Goal: Task Accomplishment & Management: Complete application form

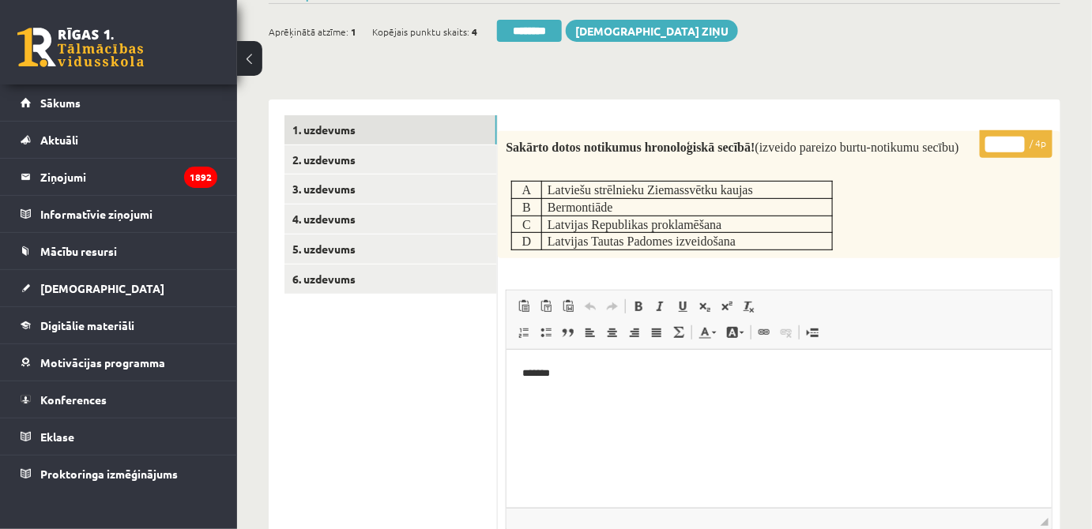
scroll to position [143, 0]
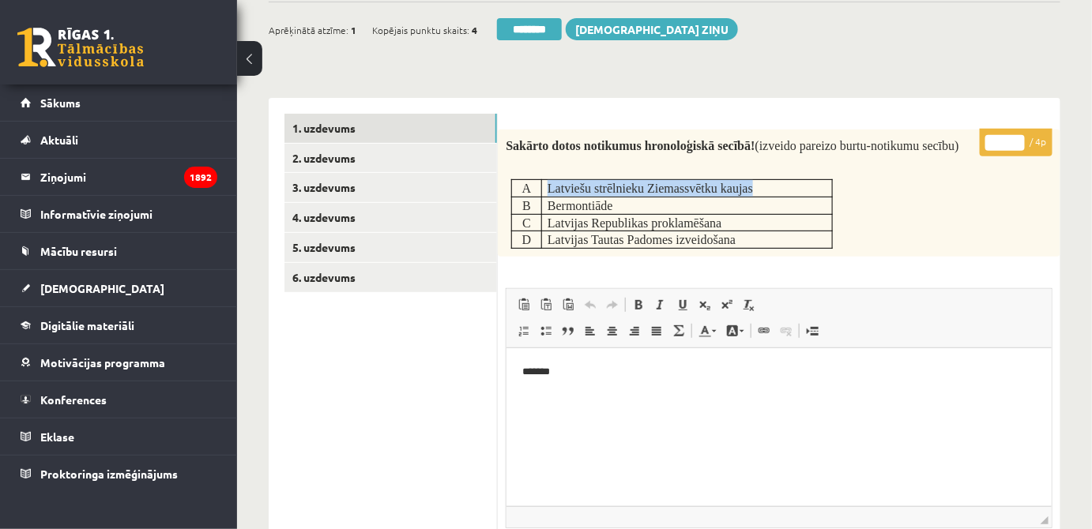
drag, startPoint x: 762, startPoint y: 187, endPoint x: 540, endPoint y: 187, distance: 222.0
click at [540, 187] on tr "A Latviešu strēlnieku Ziemassvētku kaujas" at bounding box center [672, 188] width 320 height 17
copy tr "Latviešu strēlnieku Ziemassvētku kaujas"
drag, startPoint x: 634, startPoint y: 205, endPoint x: 545, endPoint y: 208, distance: 89.3
click at [545, 208] on td "Bermontiāde" at bounding box center [686, 205] width 291 height 17
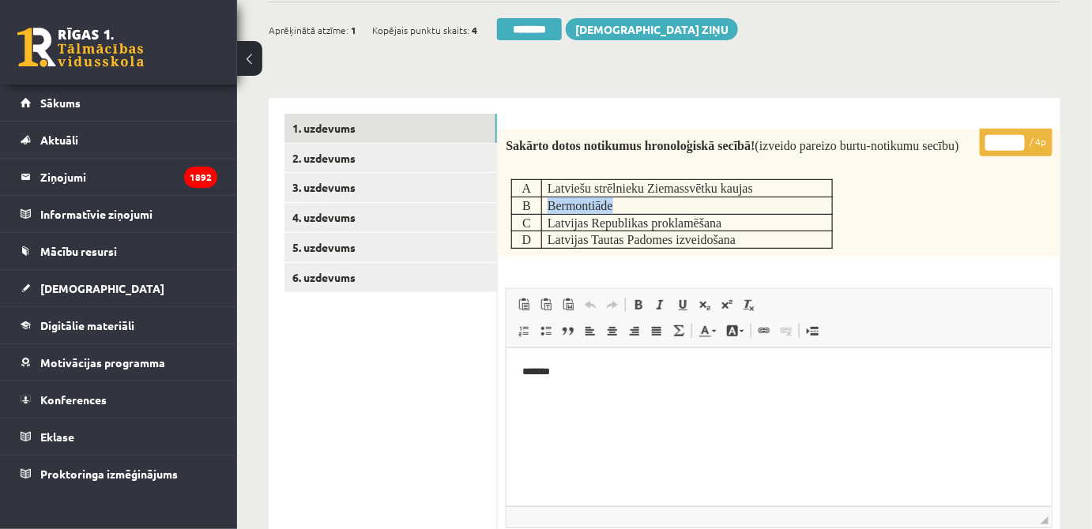
copy span "Bermontiāde"
type input "*"
click at [1020, 137] on input "*" at bounding box center [1004, 143] width 39 height 16
click at [1024, 92] on div "**********" at bounding box center [664, 527] width 791 height 890
click at [381, 165] on link "2. uzdevums" at bounding box center [390, 158] width 212 height 29
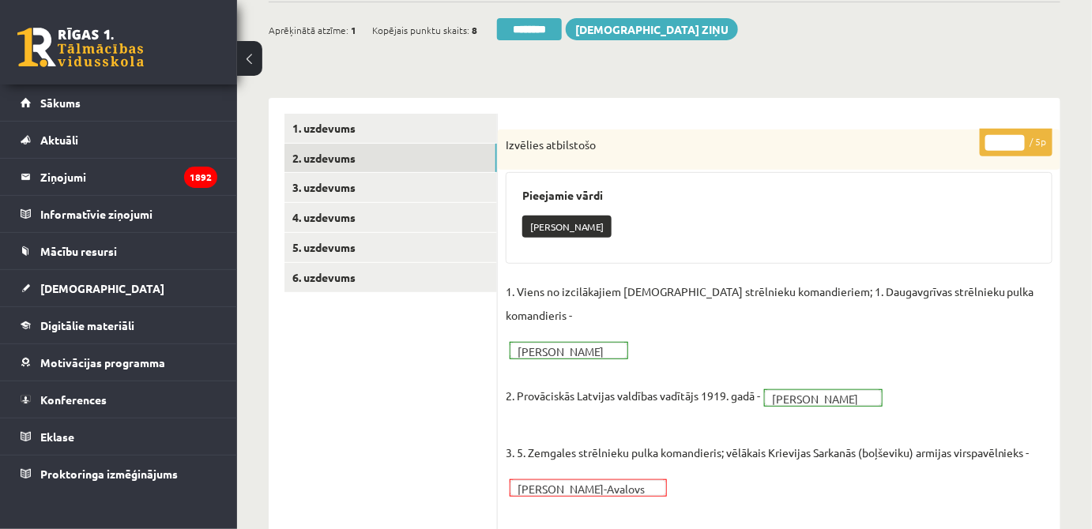
click at [260, 58] on button at bounding box center [249, 58] width 25 height 35
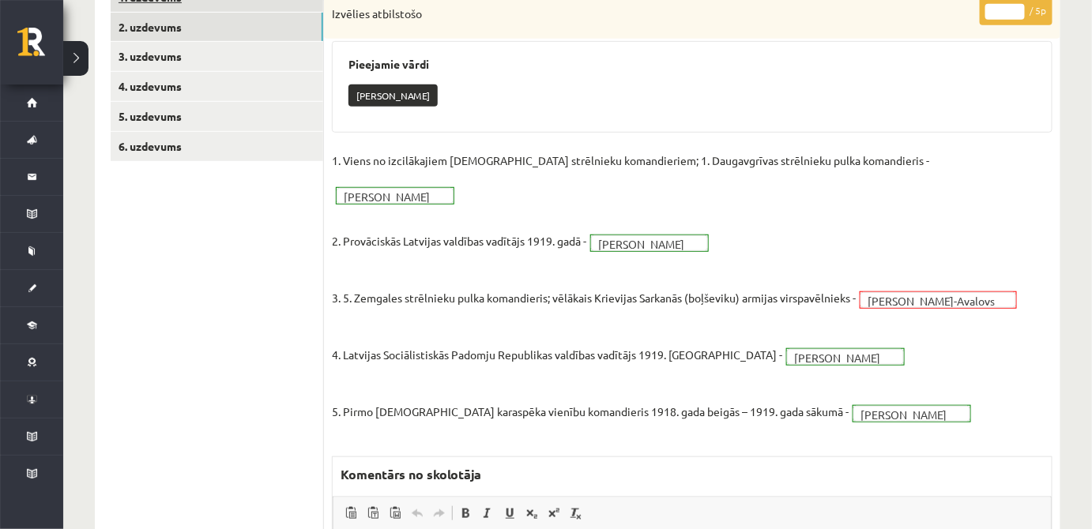
scroll to position [117, 0]
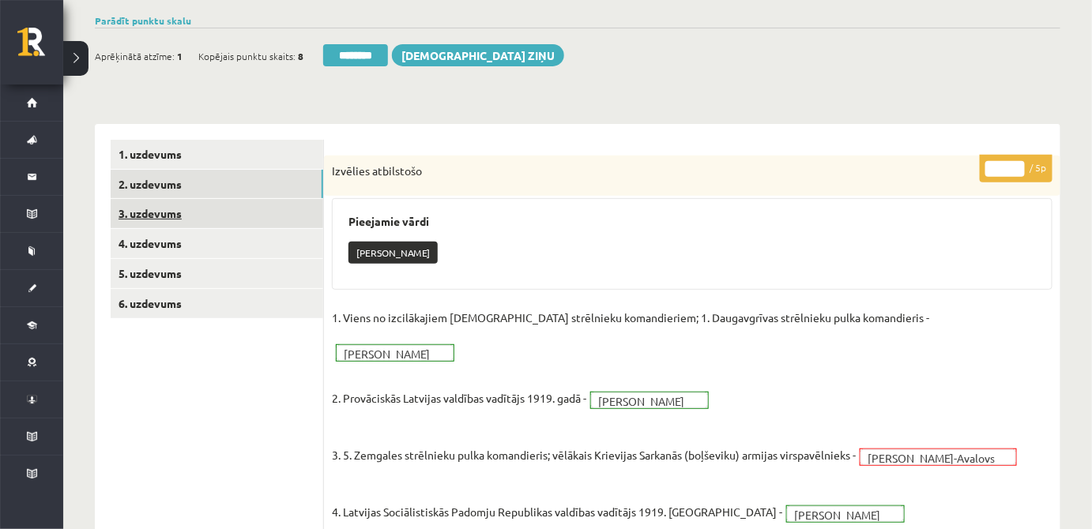
click at [246, 209] on link "3. uzdevums" at bounding box center [217, 213] width 212 height 29
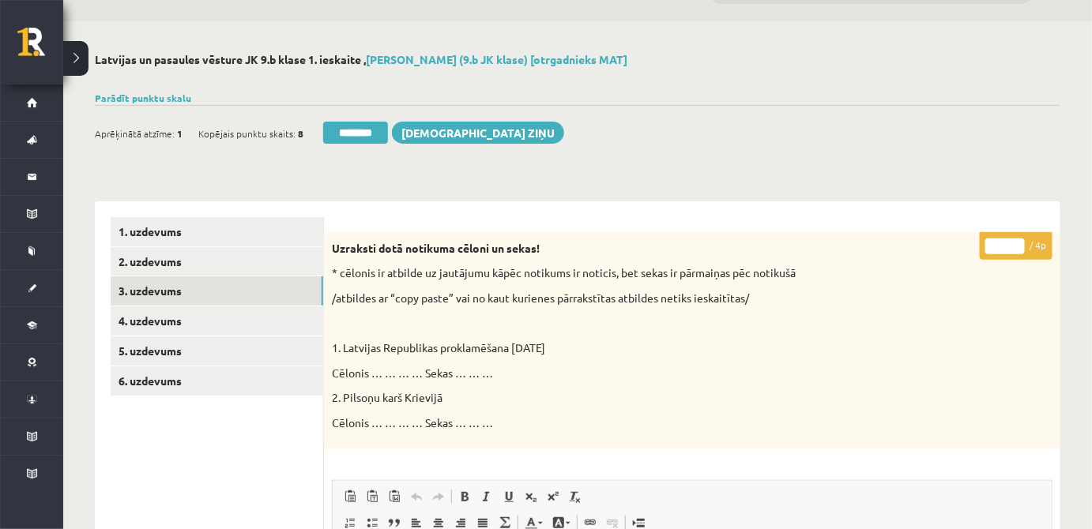
scroll to position [32, 0]
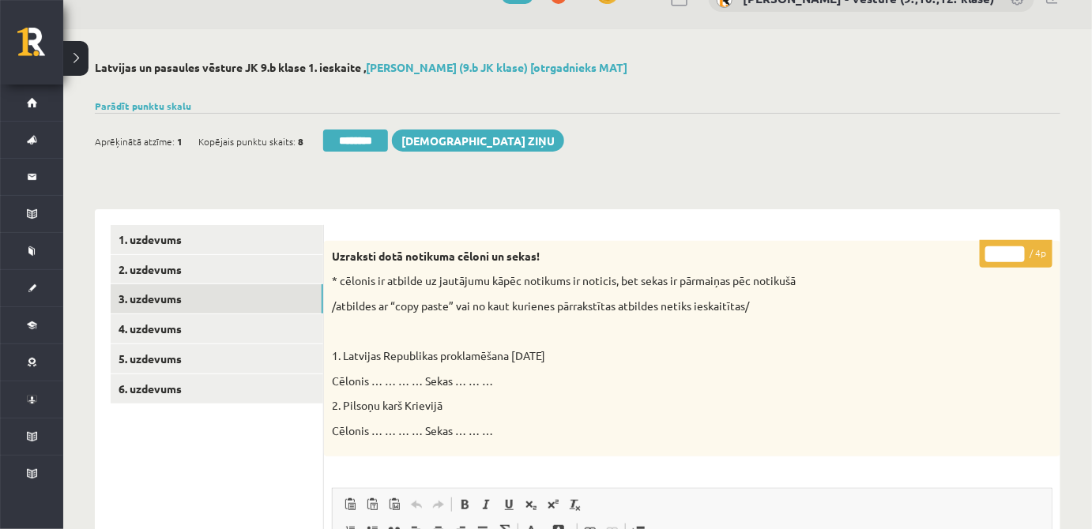
type input "*"
click at [1021, 251] on input "*" at bounding box center [1004, 254] width 39 height 16
click at [164, 329] on link "4. uzdevums" at bounding box center [217, 328] width 212 height 29
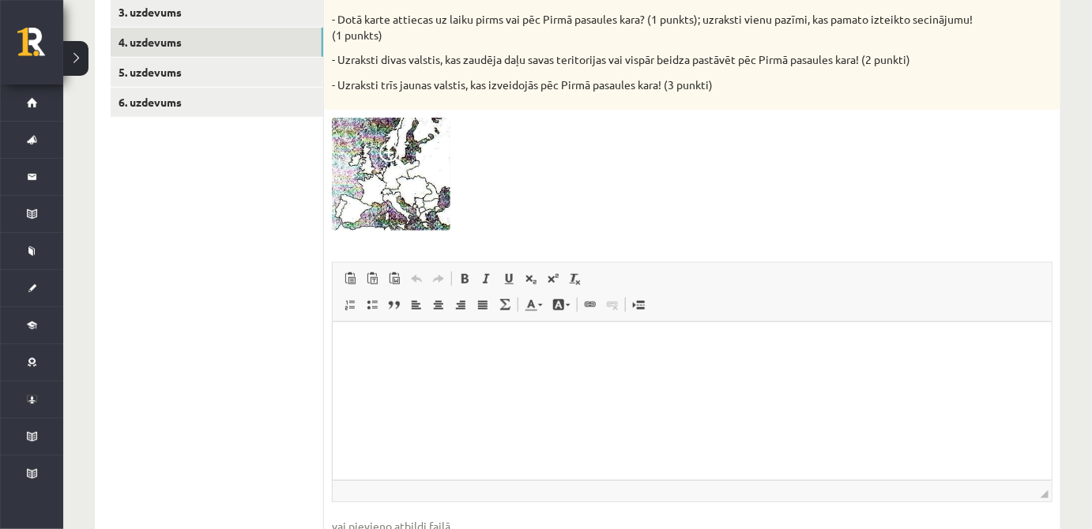
scroll to position [606, 0]
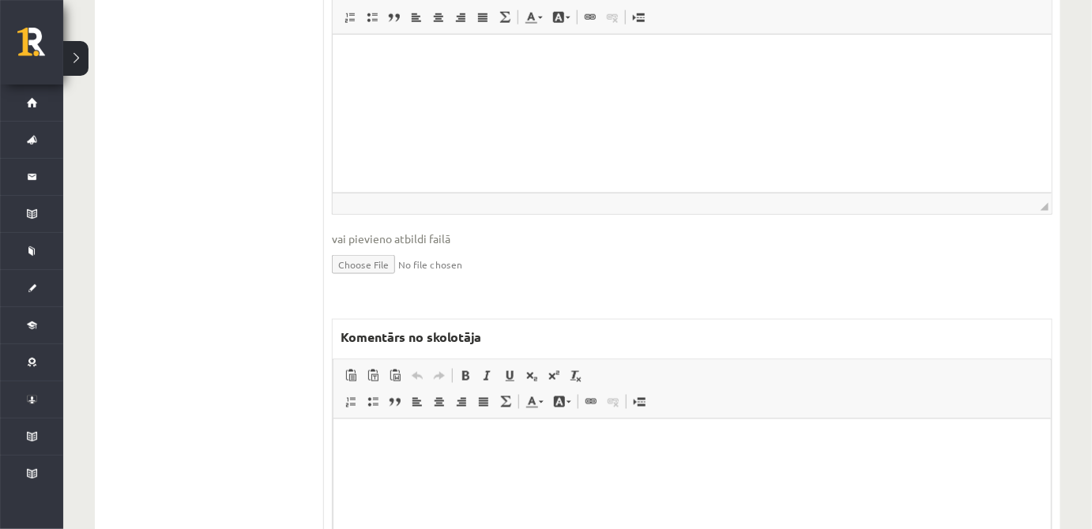
click at [383, 427] on html at bounding box center [691, 443] width 717 height 48
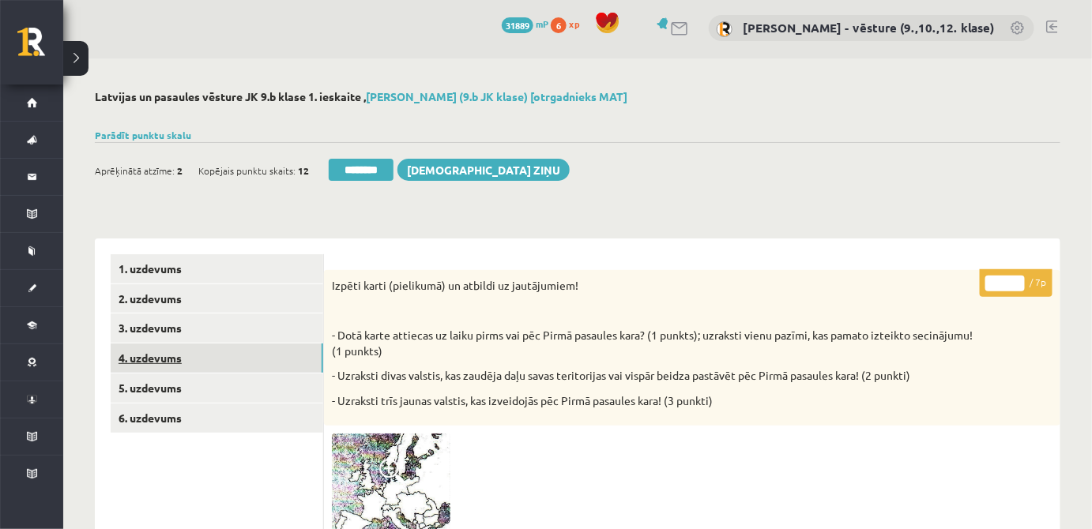
scroll to position [0, 0]
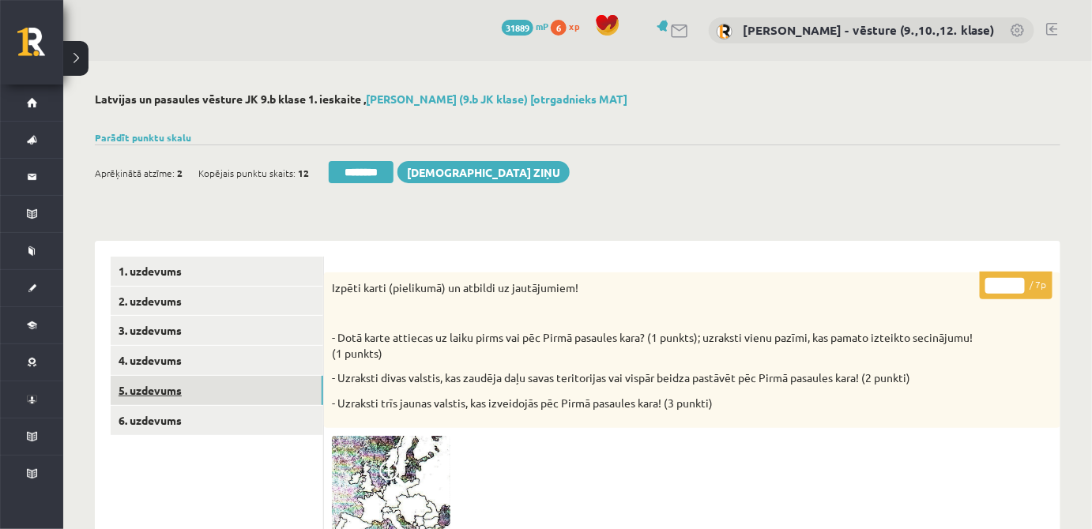
click at [255, 381] on link "5. uzdevums" at bounding box center [217, 390] width 212 height 29
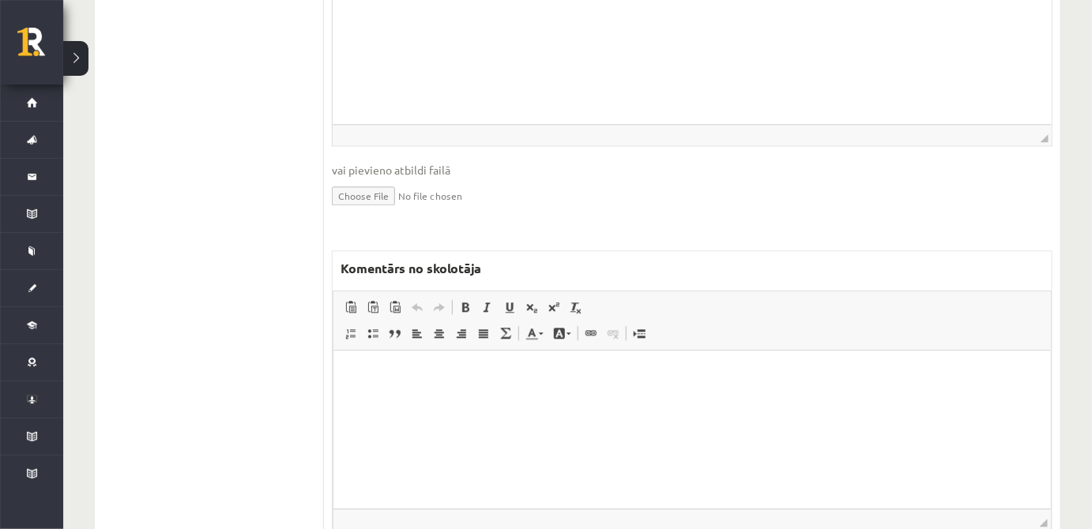
scroll to position [3159, 0]
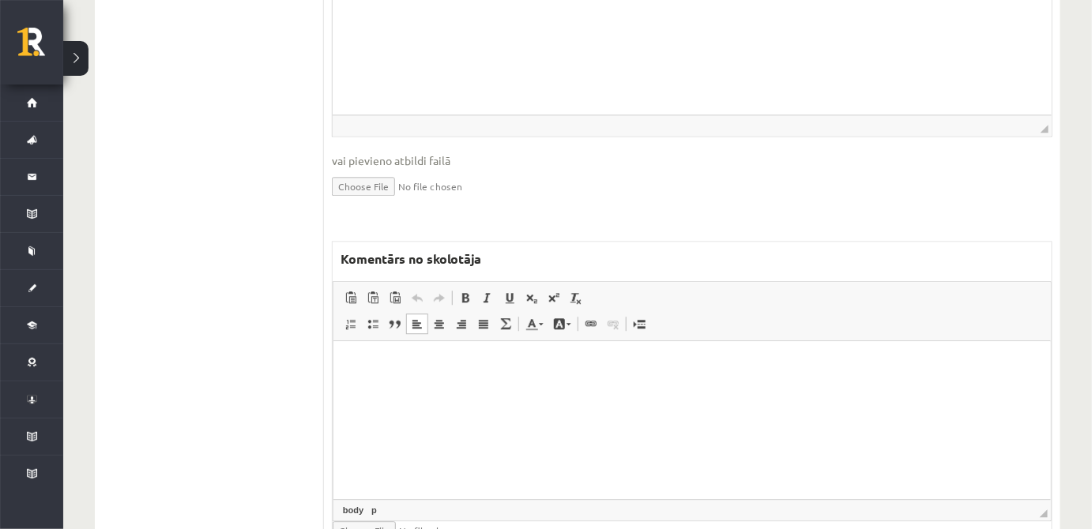
click at [408, 389] on html at bounding box center [691, 364] width 717 height 48
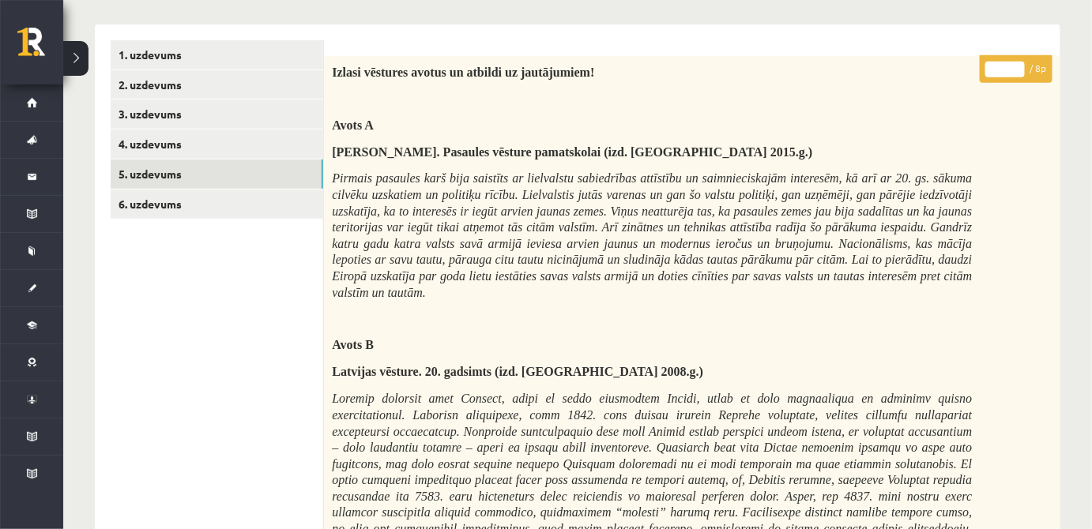
scroll to position [215, 0]
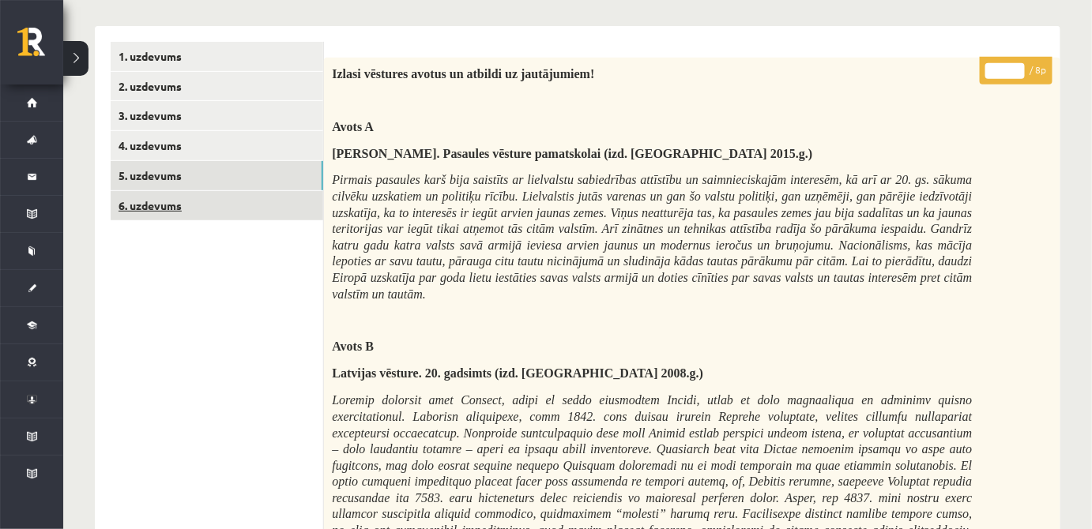
click at [199, 208] on link "6. uzdevums" at bounding box center [217, 205] width 212 height 29
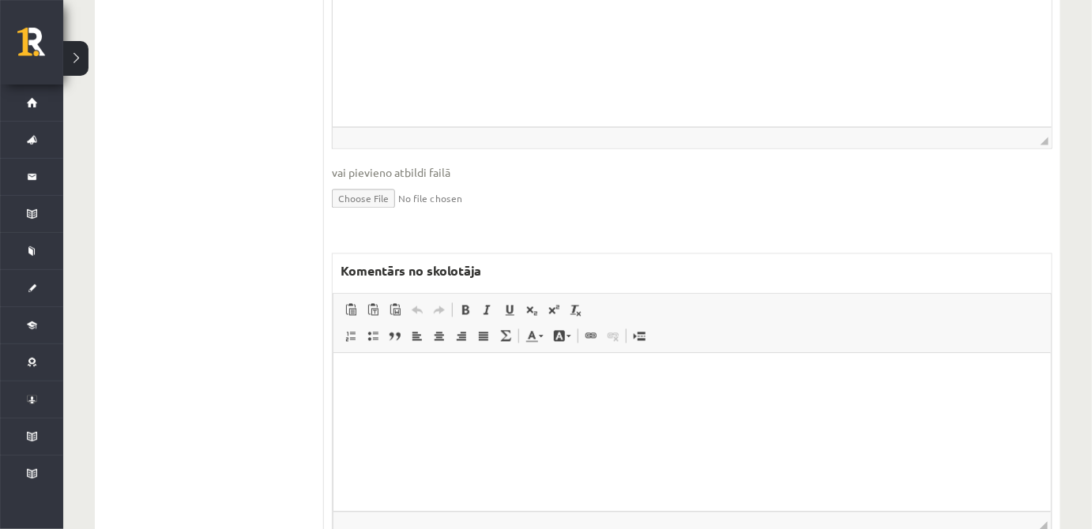
scroll to position [1022, 0]
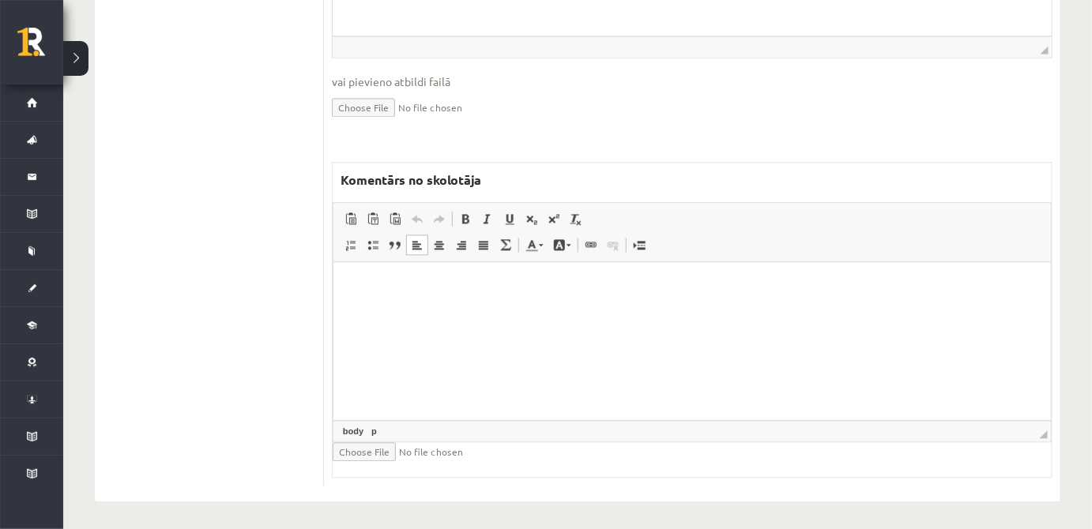
click at [363, 310] on html at bounding box center [691, 285] width 717 height 48
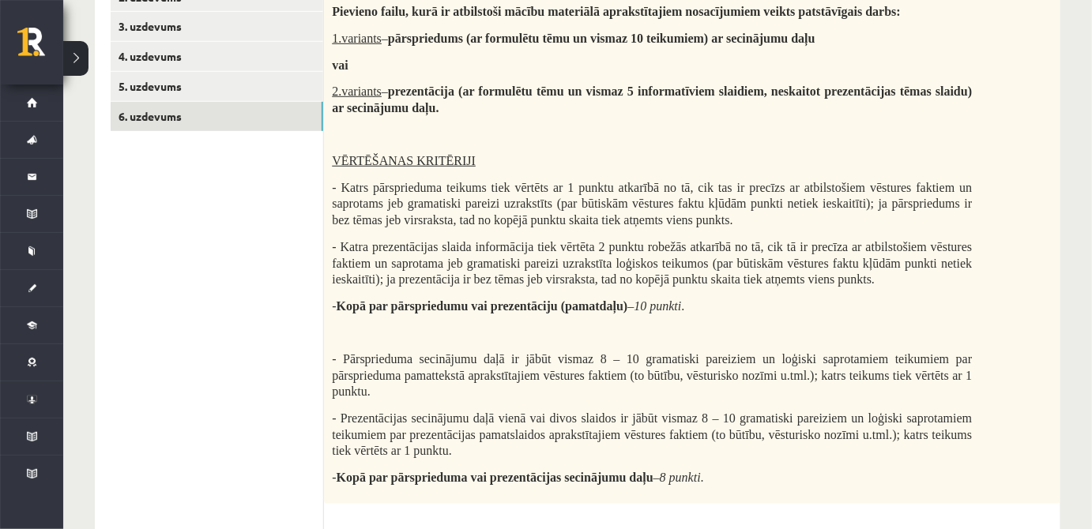
scroll to position [0, 0]
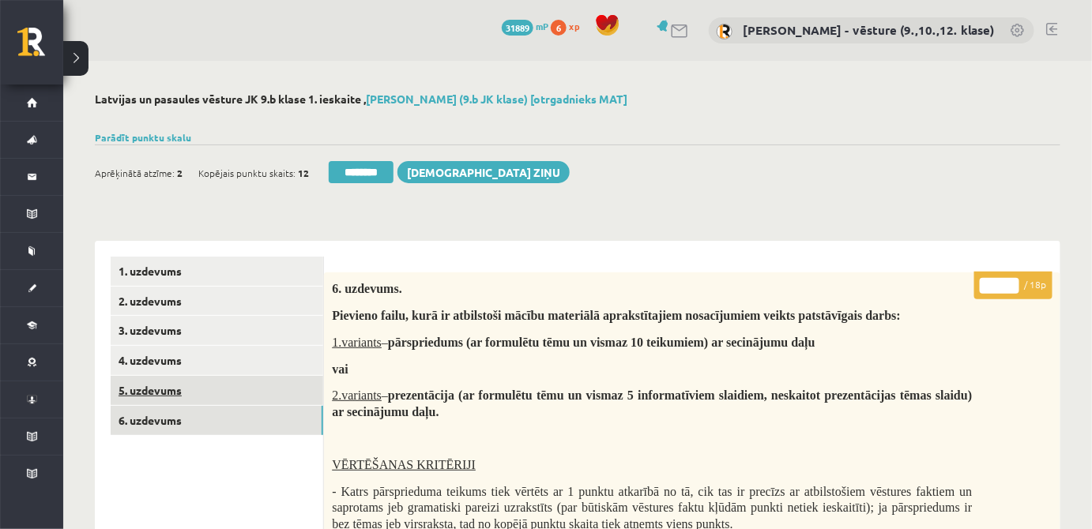
click at [242, 392] on link "5. uzdevums" at bounding box center [217, 390] width 212 height 29
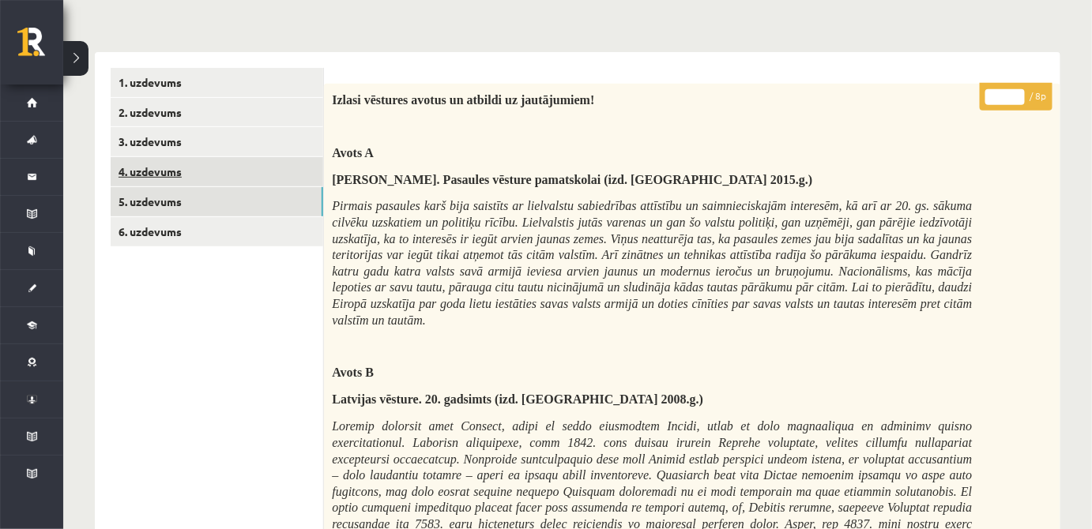
scroll to position [143, 0]
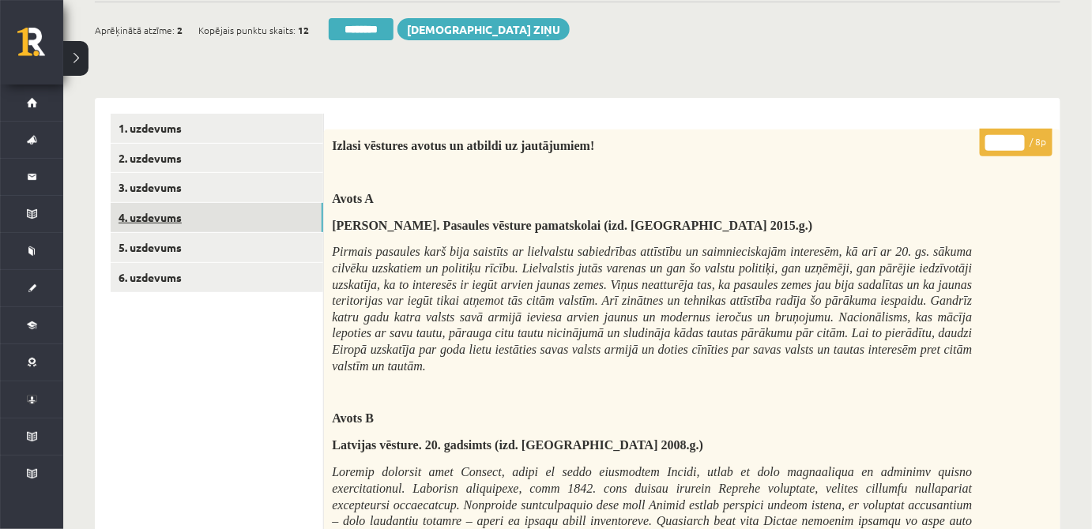
click at [219, 205] on link "4. uzdevums" at bounding box center [217, 217] width 212 height 29
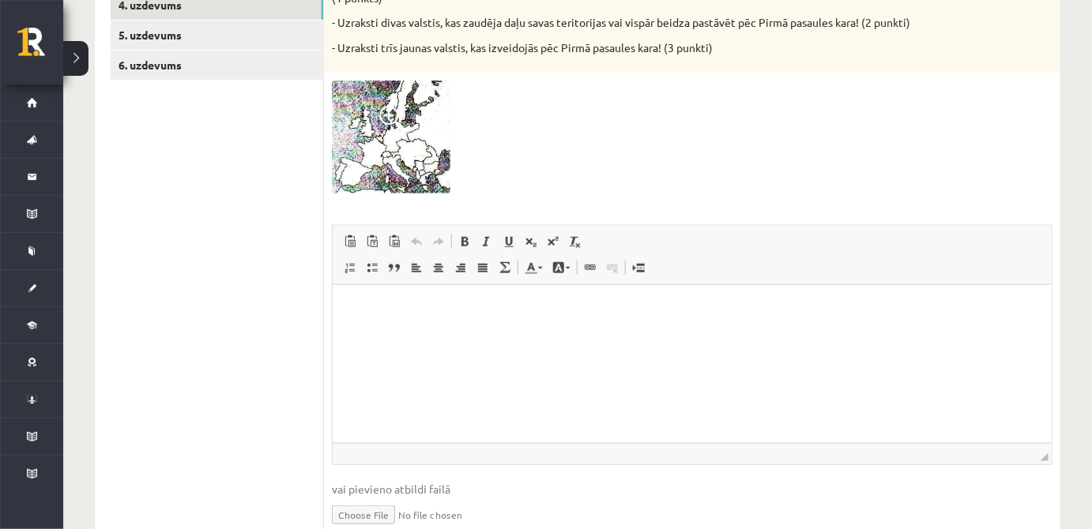
scroll to position [235, 0]
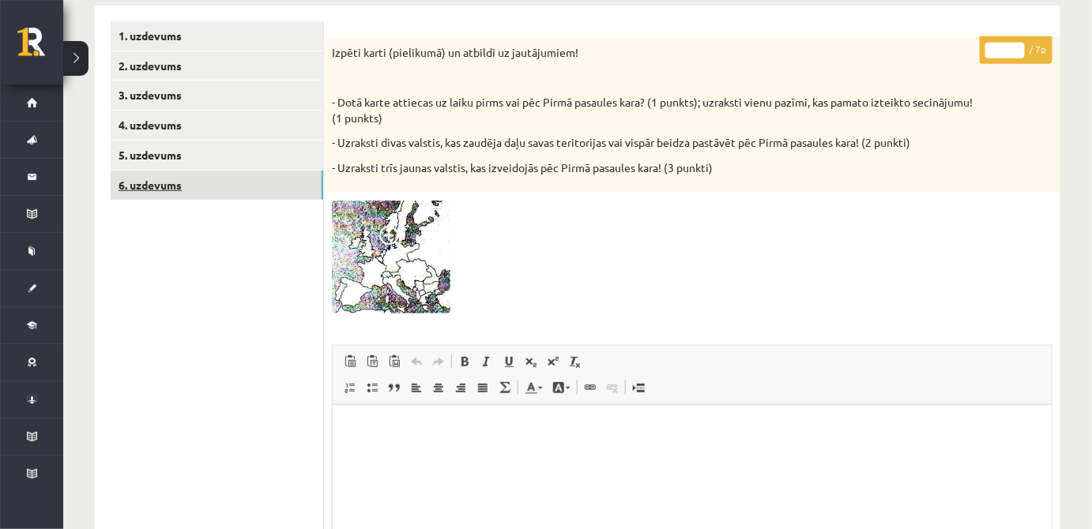
click at [212, 191] on link "6. uzdevums" at bounding box center [217, 185] width 212 height 29
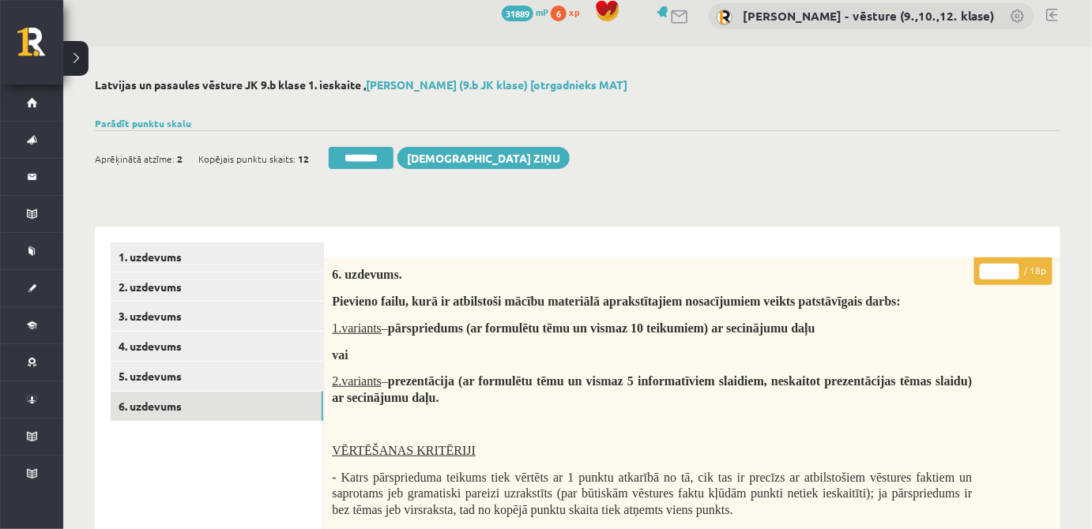
scroll to position [0, 0]
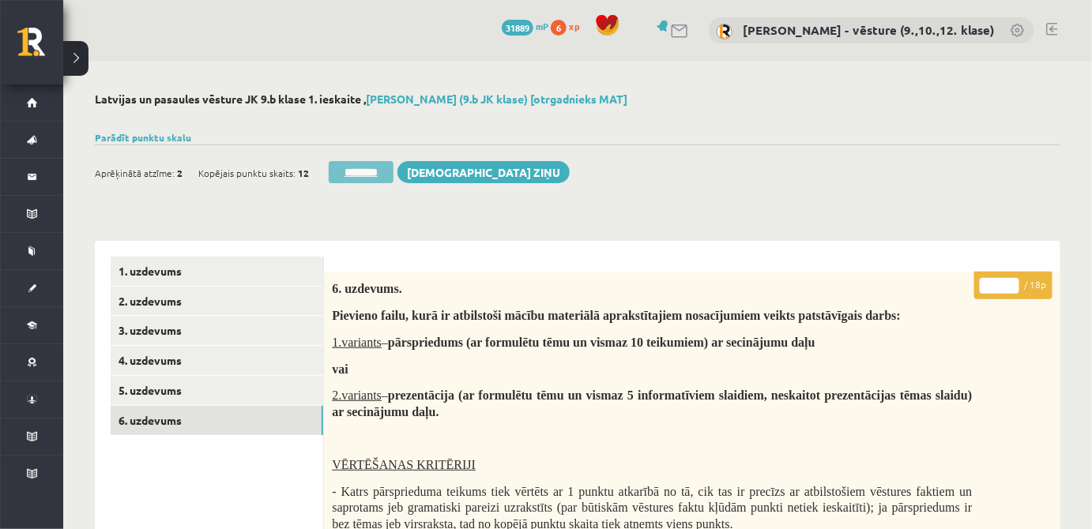
click at [344, 175] on input "********" at bounding box center [361, 172] width 65 height 22
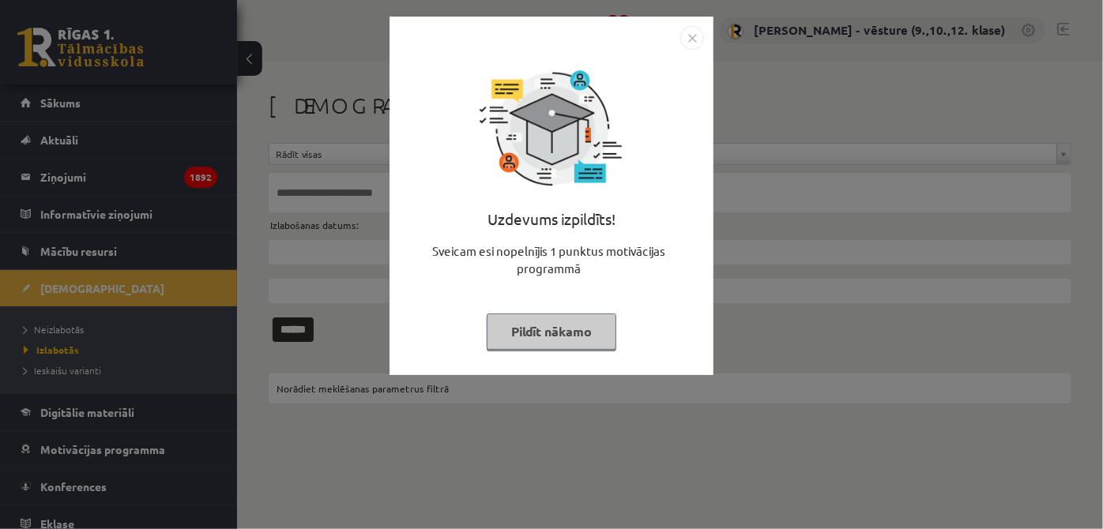
click at [684, 36] on img "Close" at bounding box center [692, 38] width 24 height 24
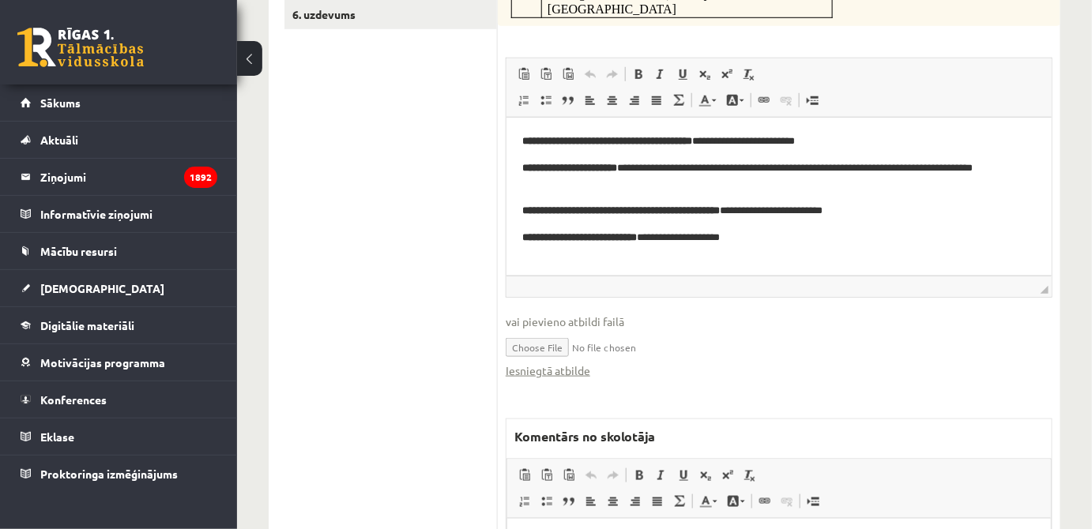
scroll to position [430, 0]
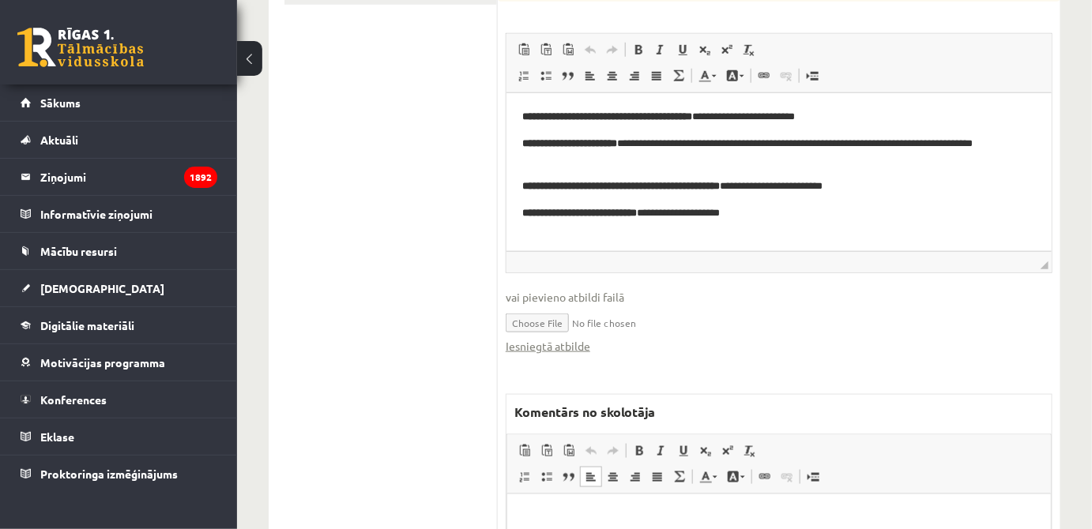
click at [672, 515] on p "Bagātinātā teksta redaktors, wiswyg-editor-47024837440900-1758211830-547" at bounding box center [778, 517] width 512 height 17
click at [579, 338] on link "Iesniegtā atbilde" at bounding box center [548, 346] width 85 height 17
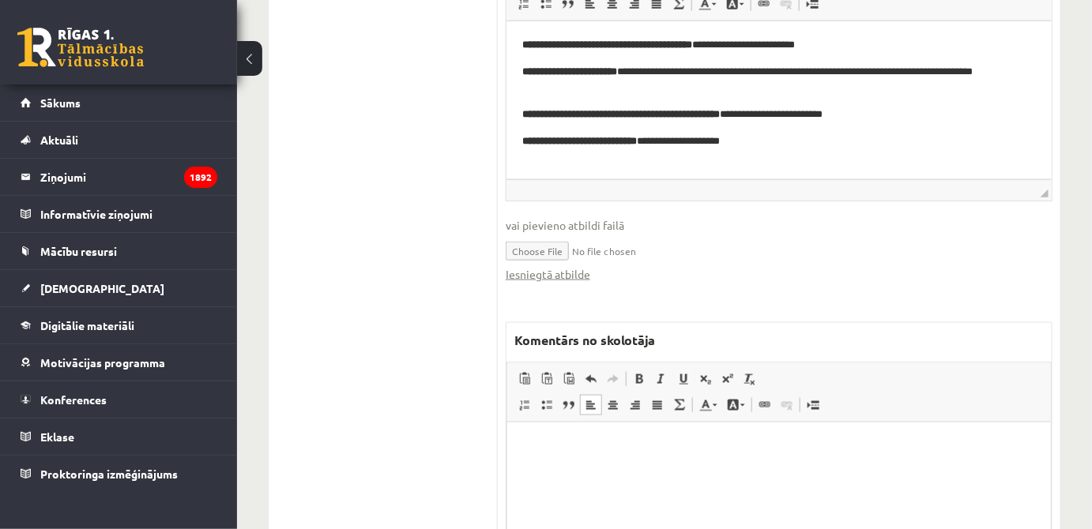
click at [592, 453] on p "Bagātinātā teksta redaktors, wiswyg-editor-47024837440900-1758211830-547" at bounding box center [778, 446] width 513 height 17
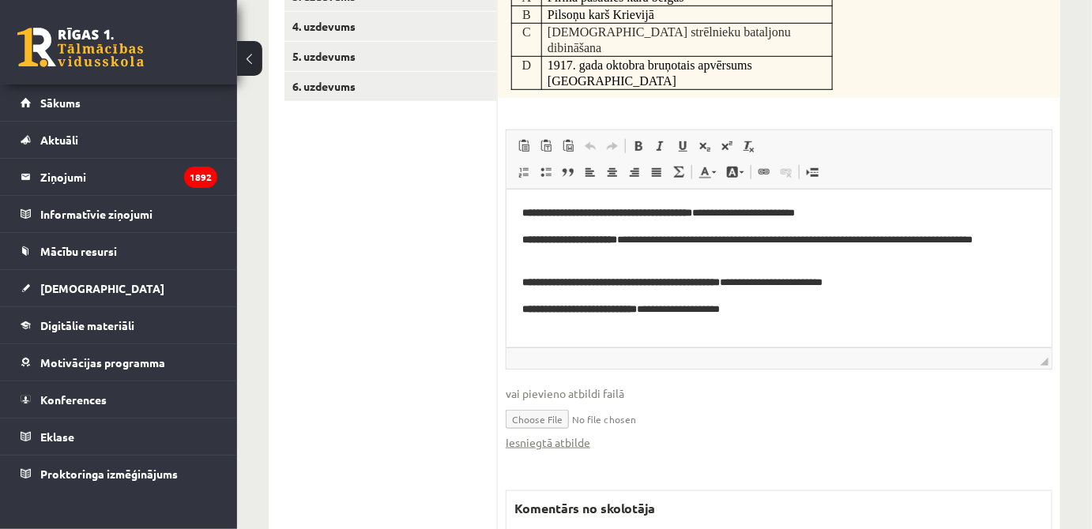
scroll to position [262, 0]
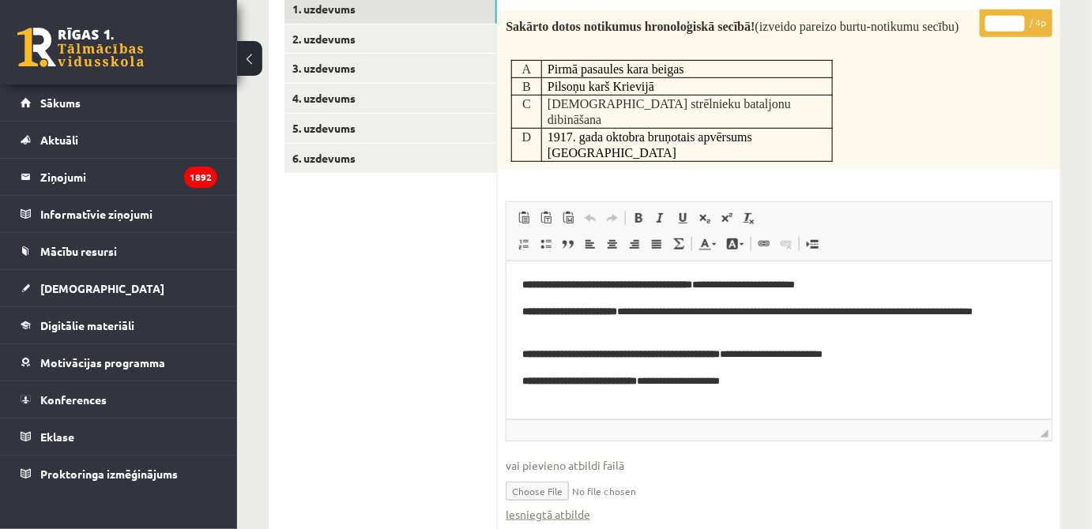
click at [1017, 18] on input "*" at bounding box center [1004, 24] width 39 height 16
type input "*"
click at [1017, 18] on input "*" at bounding box center [1004, 24] width 39 height 16
click at [373, 45] on link "2. uzdevums" at bounding box center [390, 38] width 212 height 29
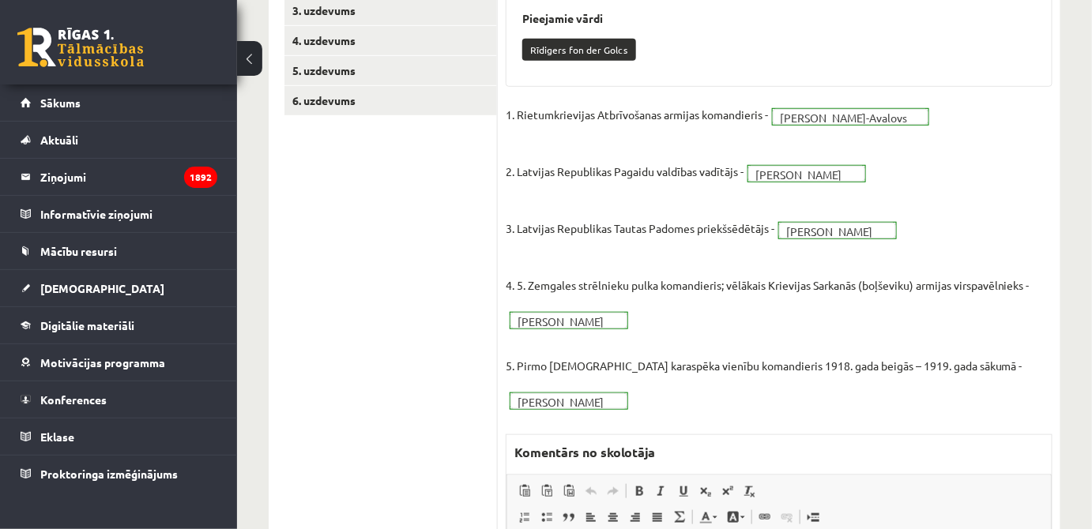
scroll to position [164, 0]
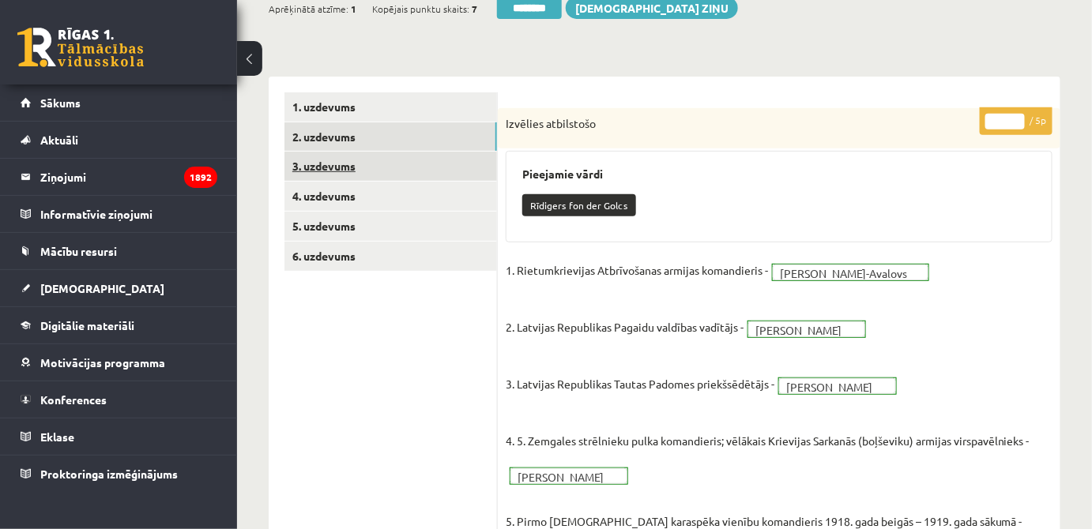
click at [334, 162] on link "3. uzdevums" at bounding box center [390, 166] width 212 height 29
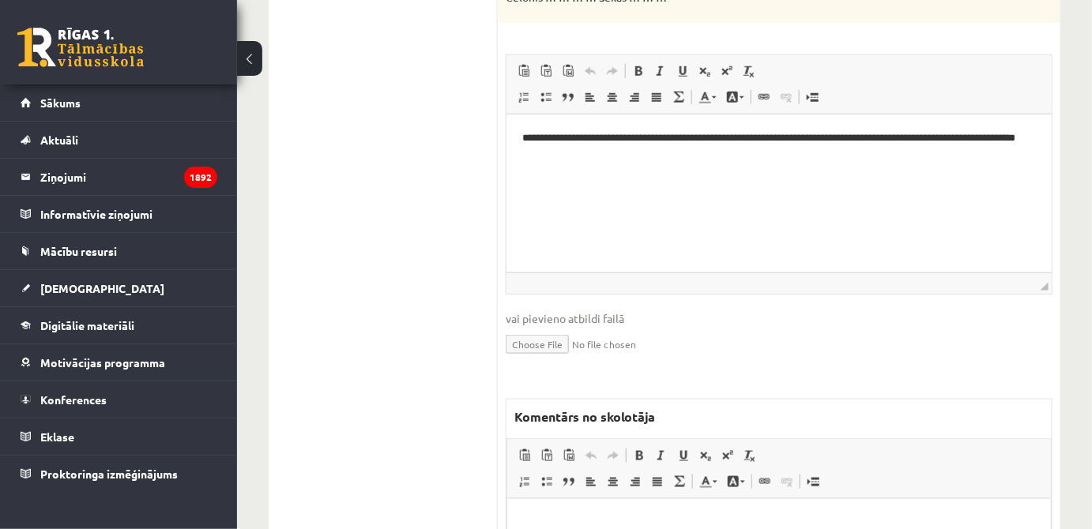
scroll to position [523, 0]
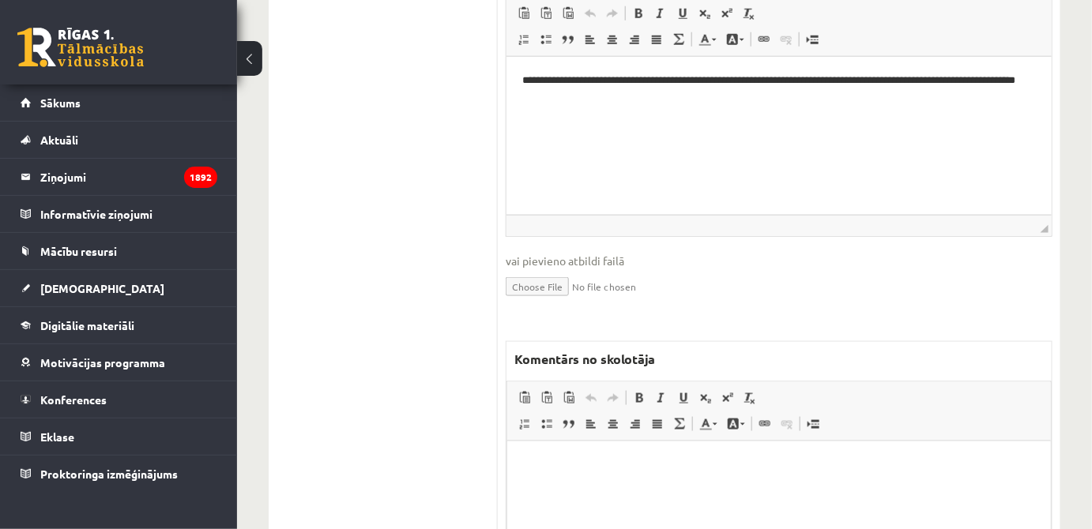
click at [576, 489] on html at bounding box center [777, 465] width 543 height 48
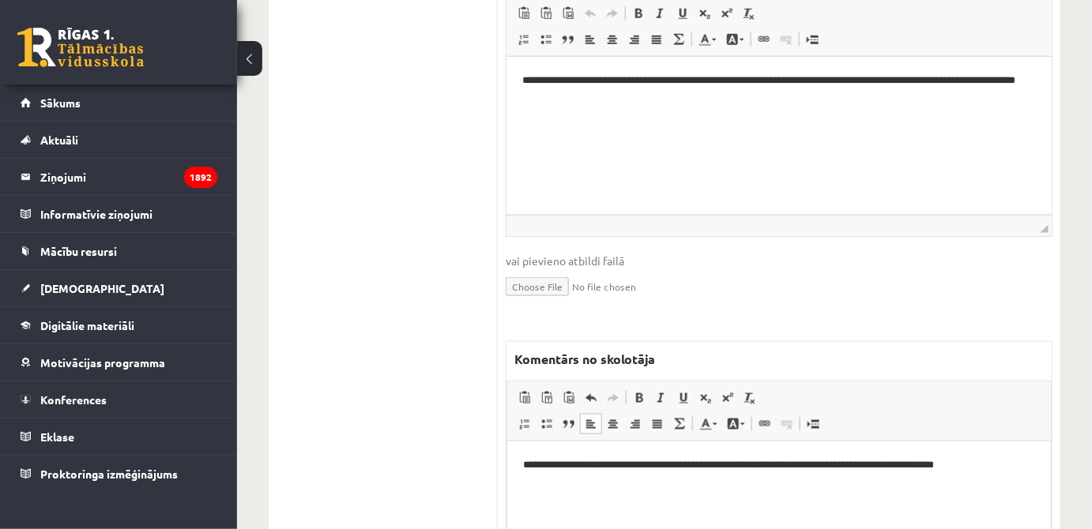
click at [983, 462] on p "**********" at bounding box center [778, 465] width 513 height 17
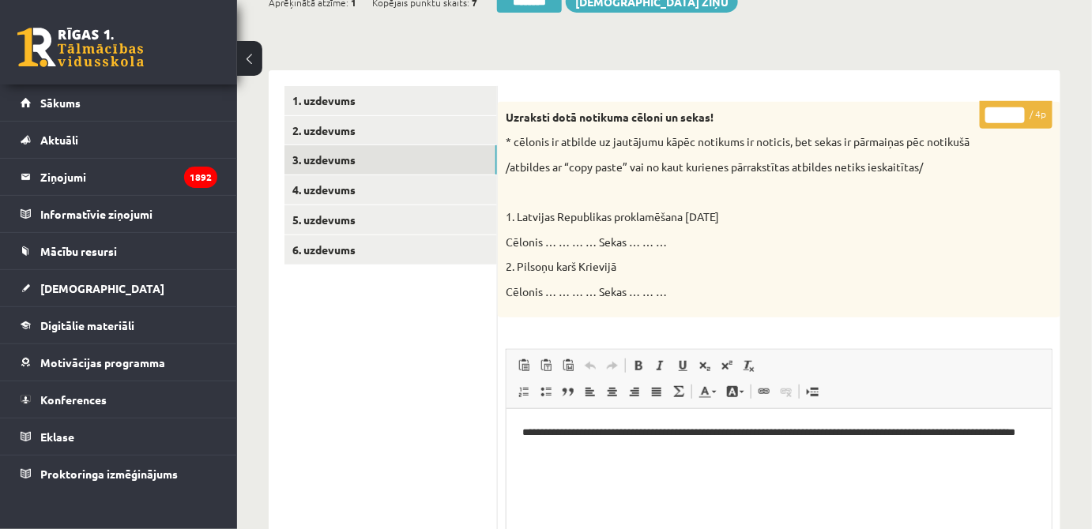
scroll to position [92, 0]
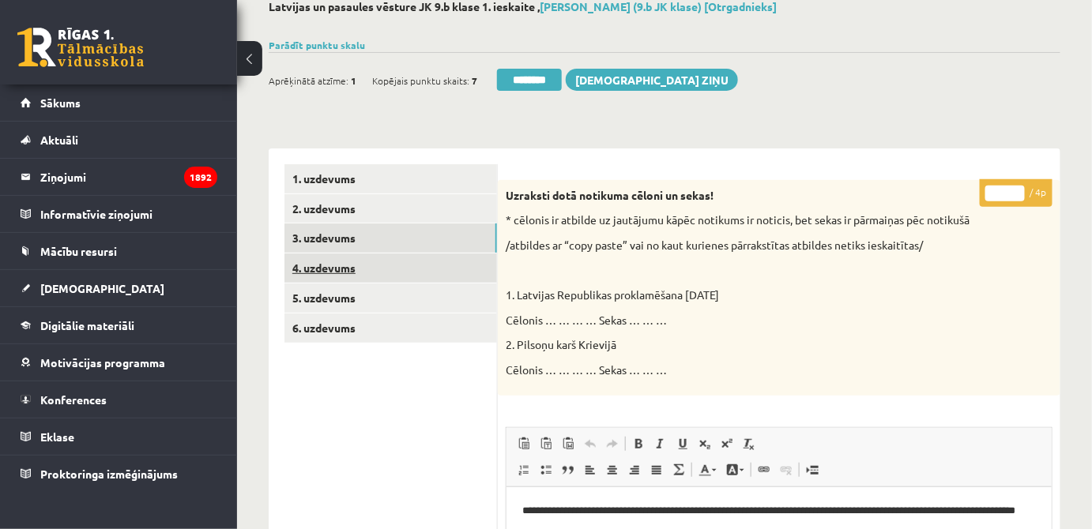
click at [385, 268] on link "4. uzdevums" at bounding box center [390, 268] width 212 height 29
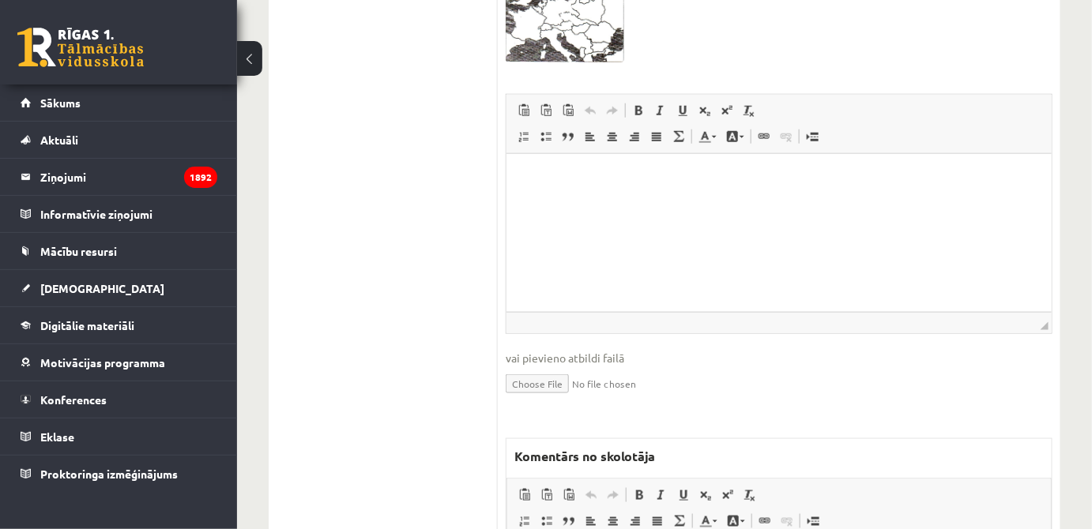
scroll to position [667, 0]
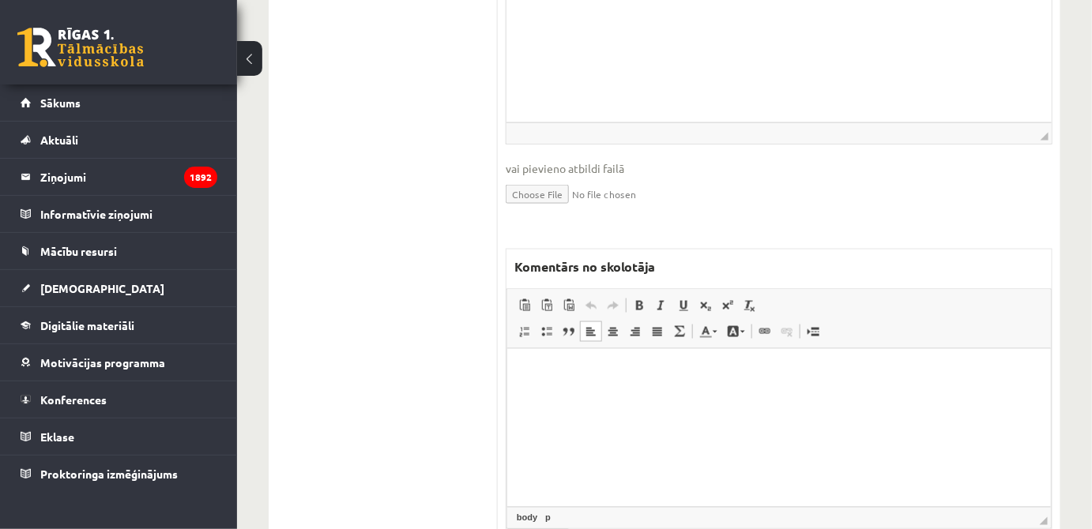
click at [577, 384] on html at bounding box center [777, 372] width 543 height 48
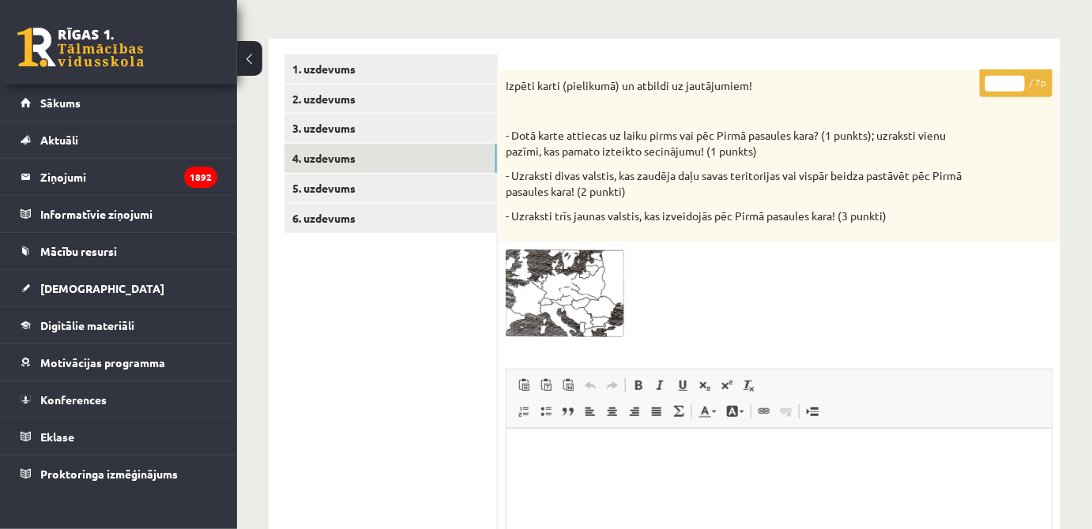
scroll to position [164, 0]
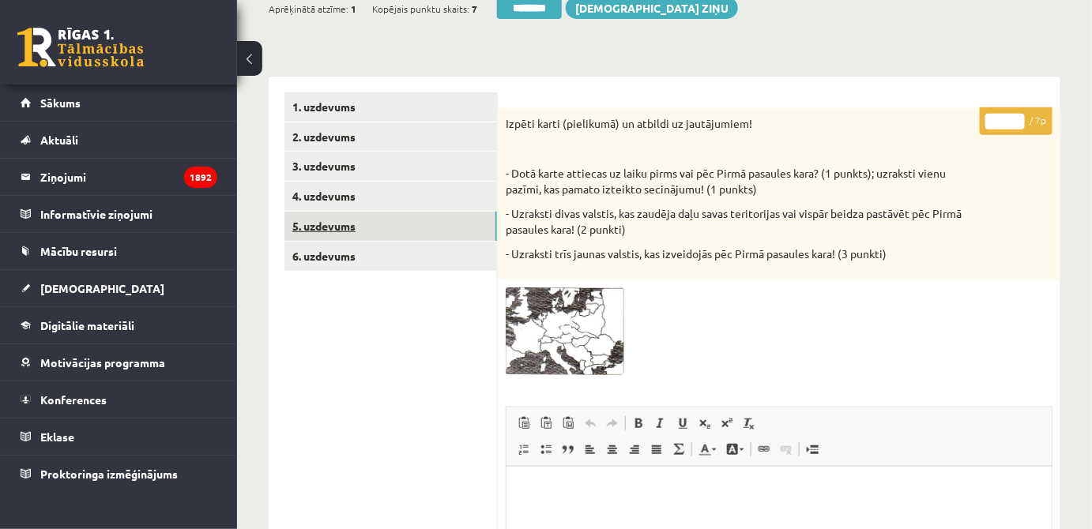
click at [335, 228] on link "5. uzdevums" at bounding box center [390, 226] width 212 height 29
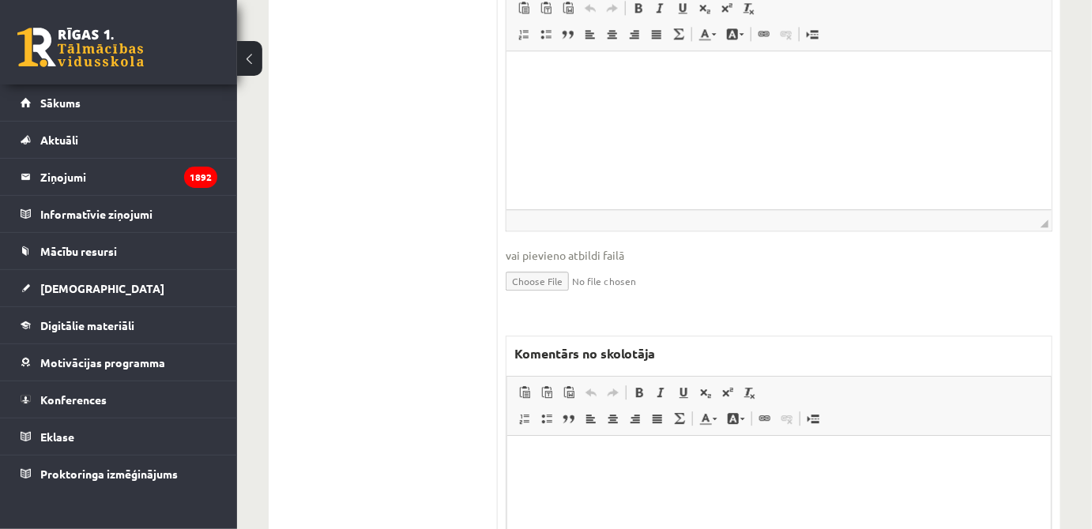
scroll to position [1388, 0]
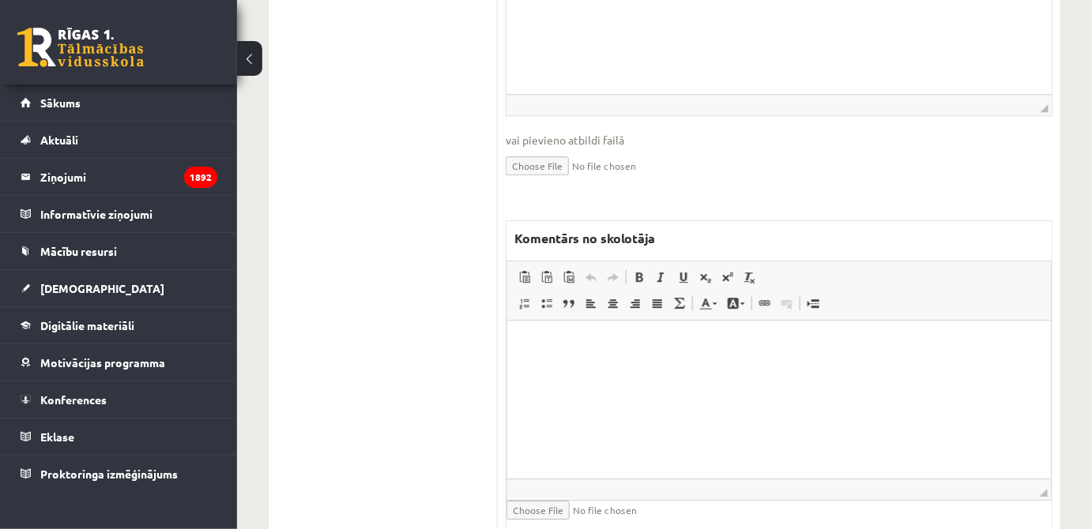
click at [566, 369] on html at bounding box center [777, 345] width 543 height 48
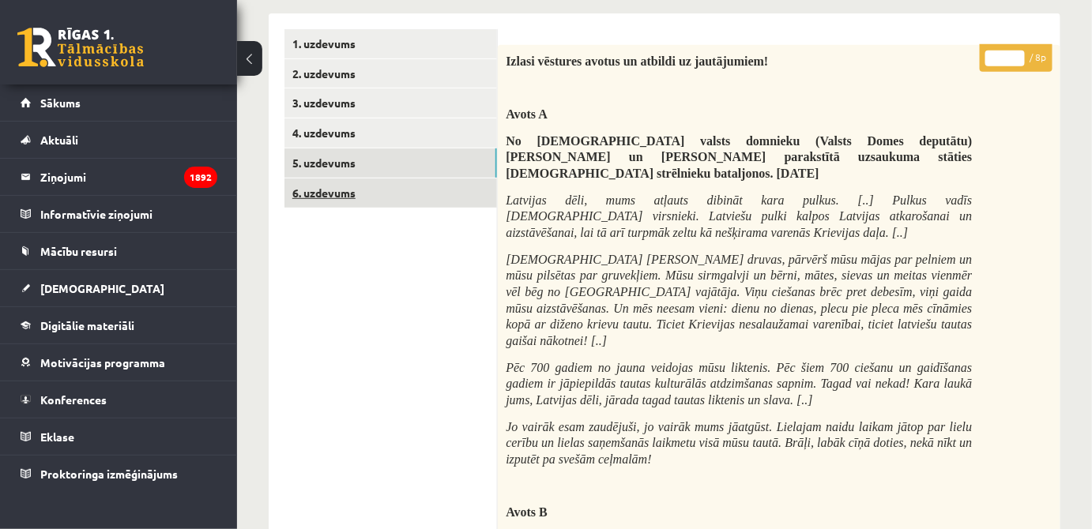
scroll to position [96, 0]
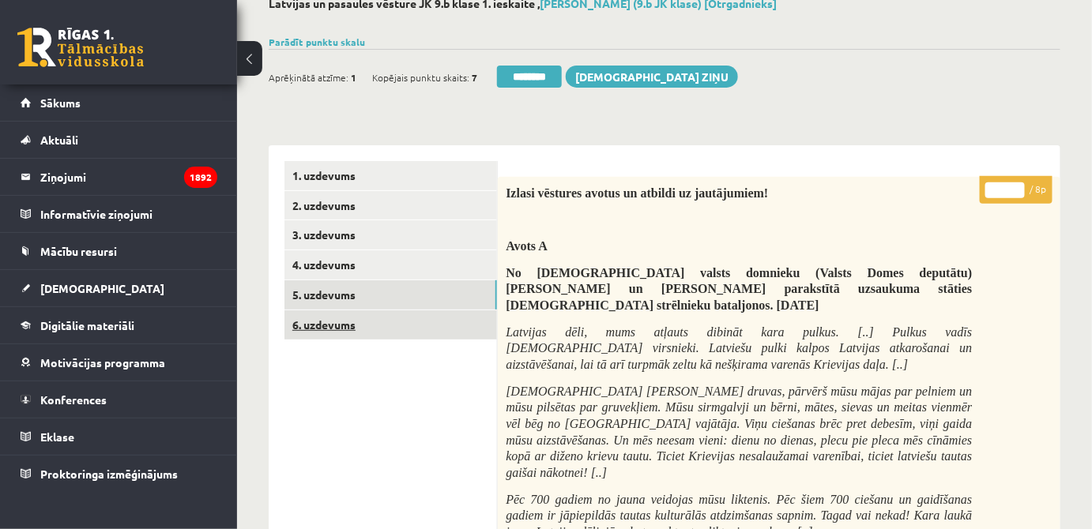
click at [441, 318] on link "6. uzdevums" at bounding box center [390, 324] width 212 height 29
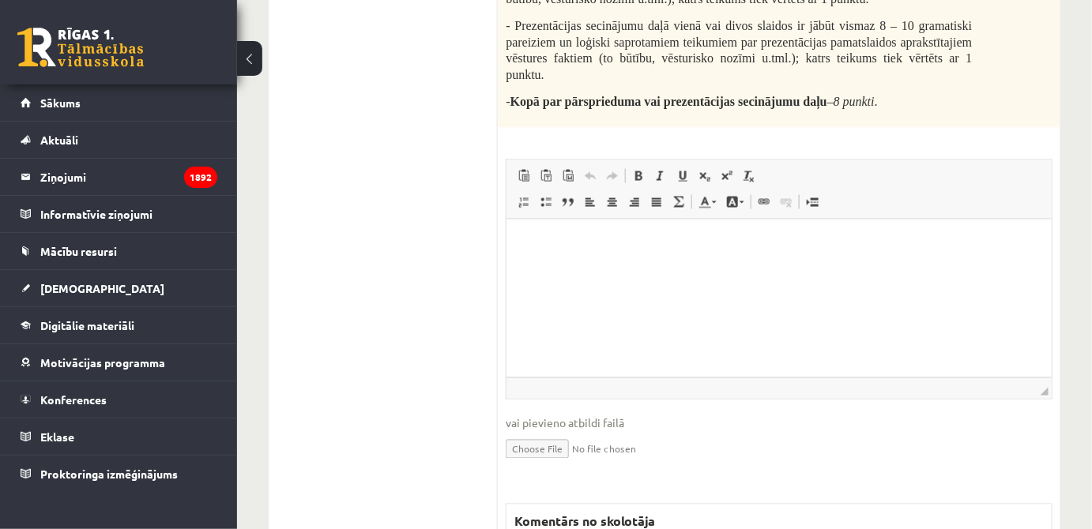
scroll to position [1029, 0]
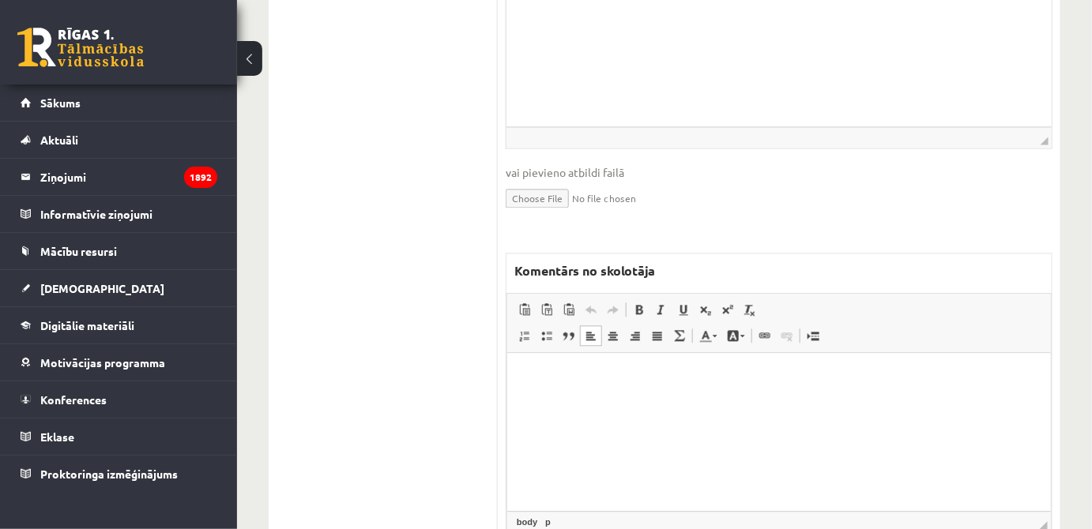
click at [709, 370] on p "Bagātinātā teksta redaktors, wiswyg-editor-47024936317900-1758215765-632" at bounding box center [778, 376] width 512 height 17
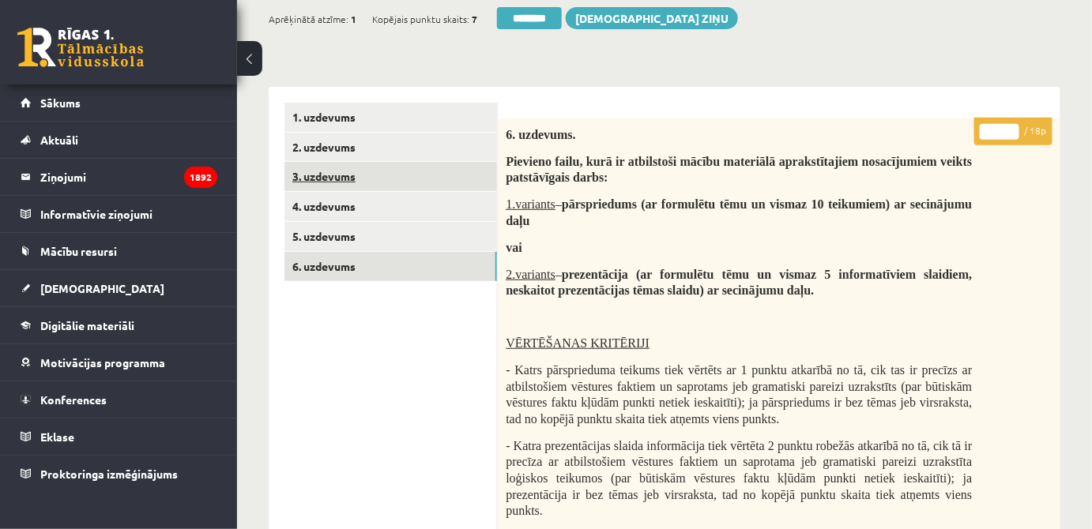
scroll to position [24, 0]
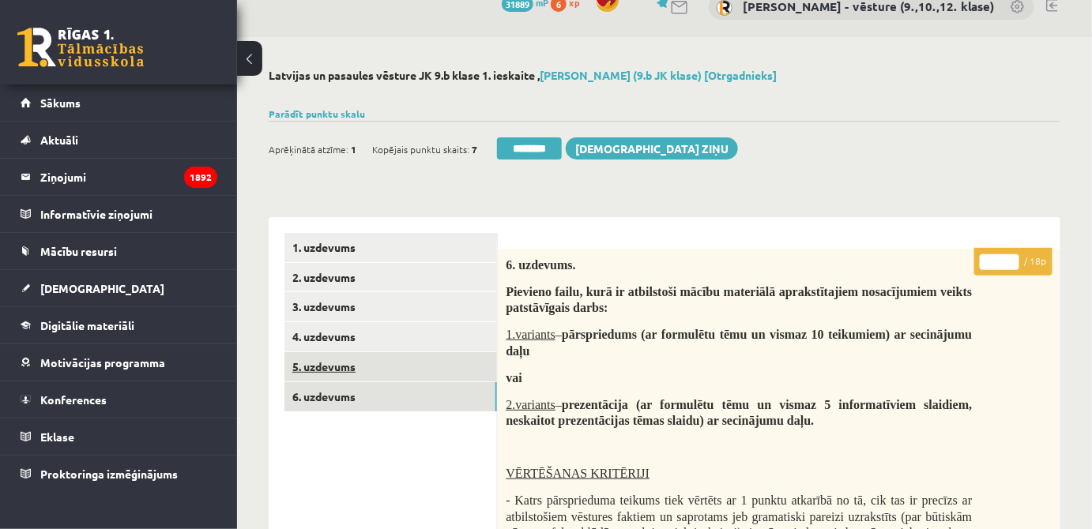
click at [437, 359] on link "5. uzdevums" at bounding box center [390, 366] width 212 height 29
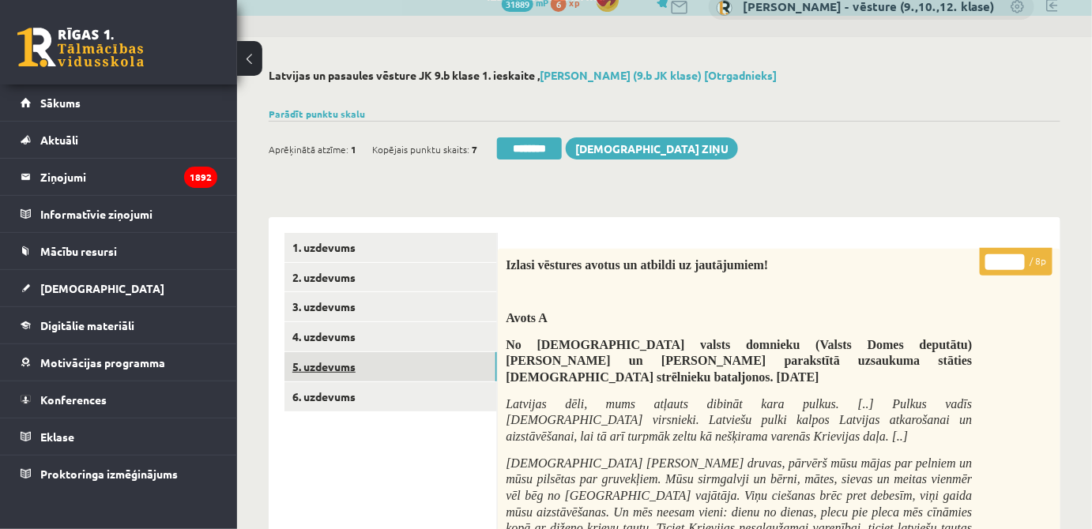
scroll to position [0, 0]
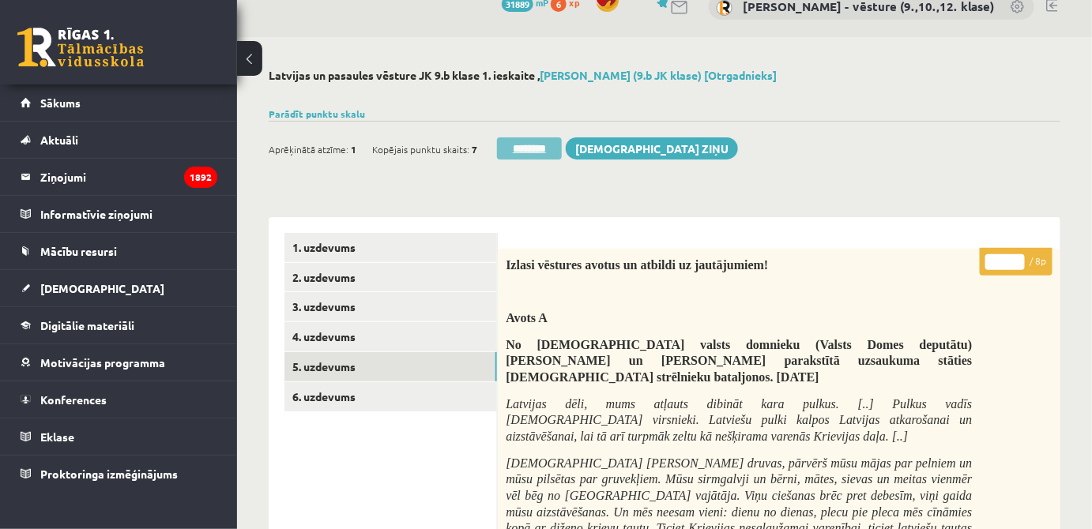
click at [528, 153] on input "********" at bounding box center [529, 148] width 65 height 22
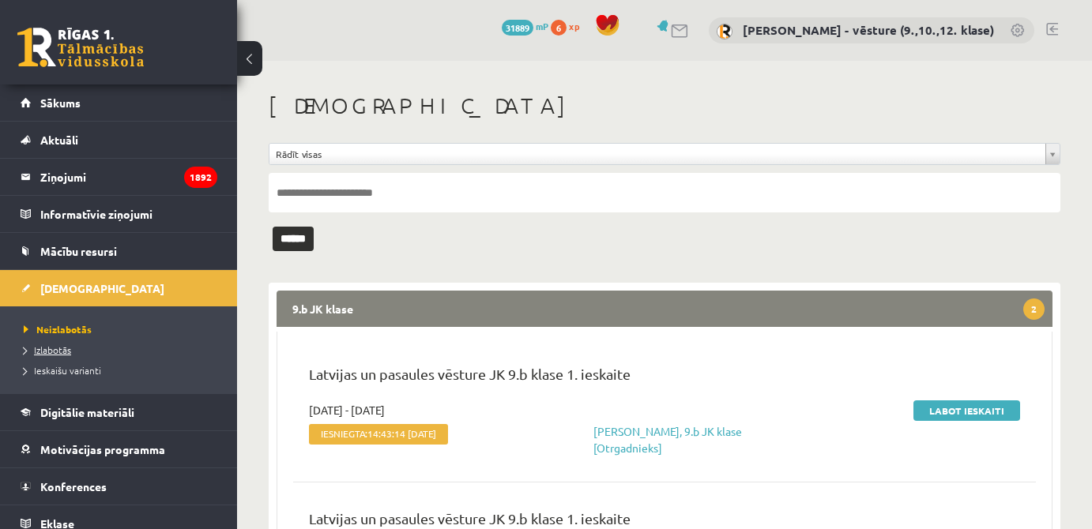
scroll to position [210, 0]
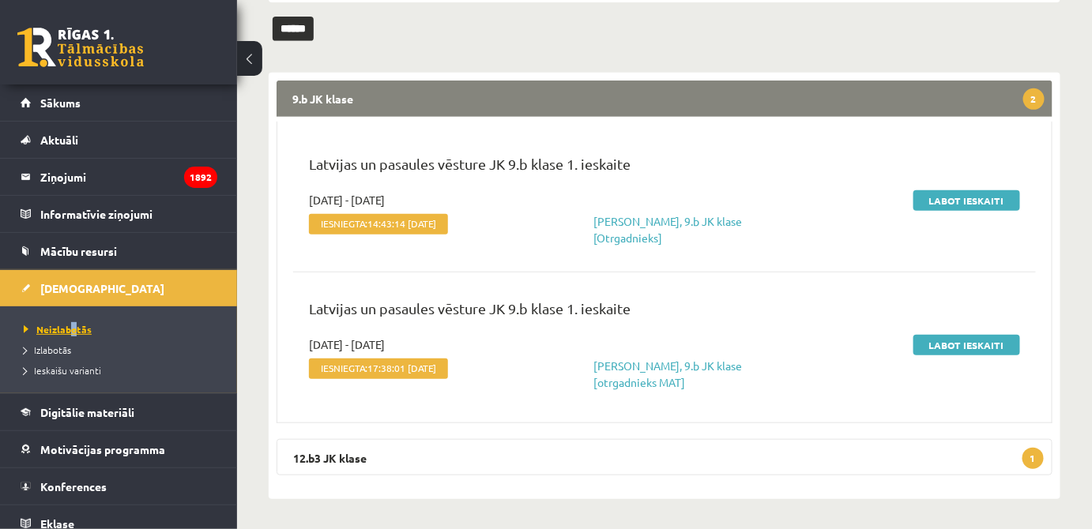
click at [68, 321] on li "Neizlabotās" at bounding box center [122, 329] width 197 height 21
click at [65, 325] on span "Neizlabotās" at bounding box center [58, 329] width 68 height 13
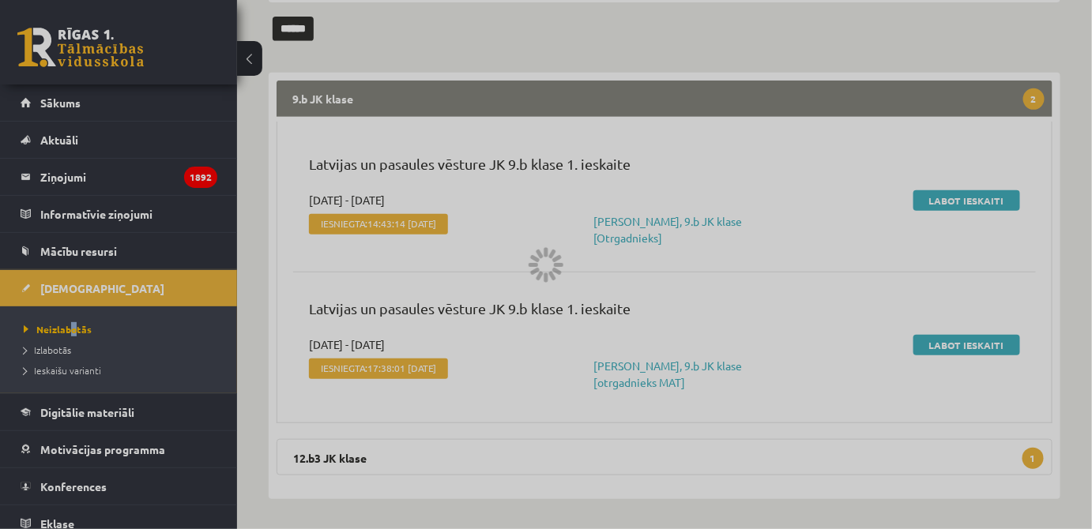
scroll to position [0, 0]
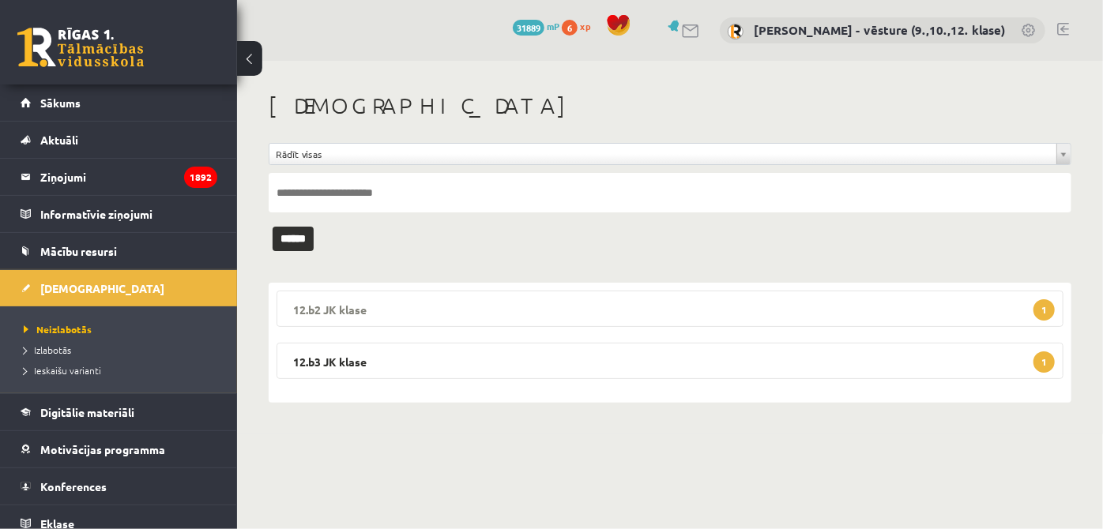
click at [689, 312] on legend "12.b2 JK klase 1" at bounding box center [669, 309] width 787 height 36
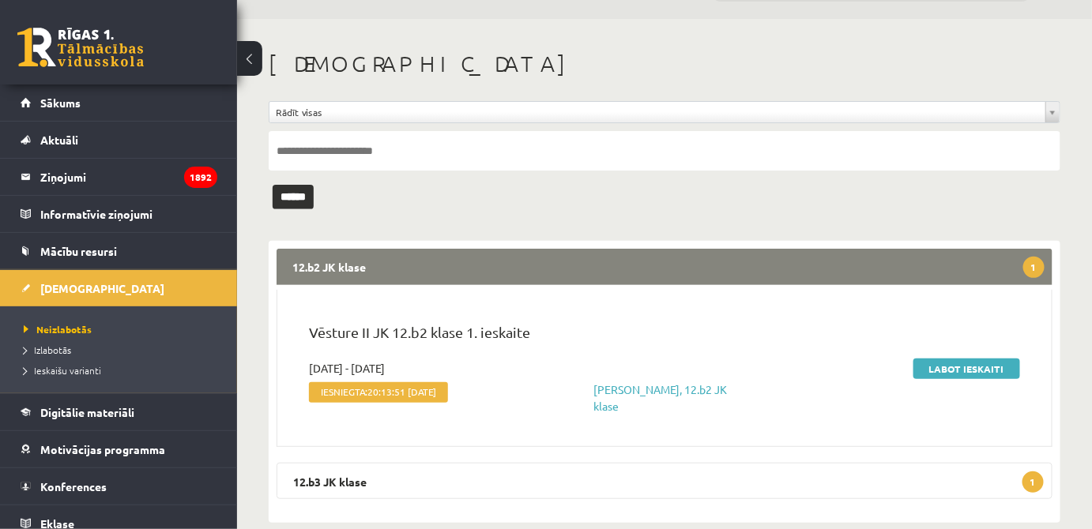
scroll to position [65, 0]
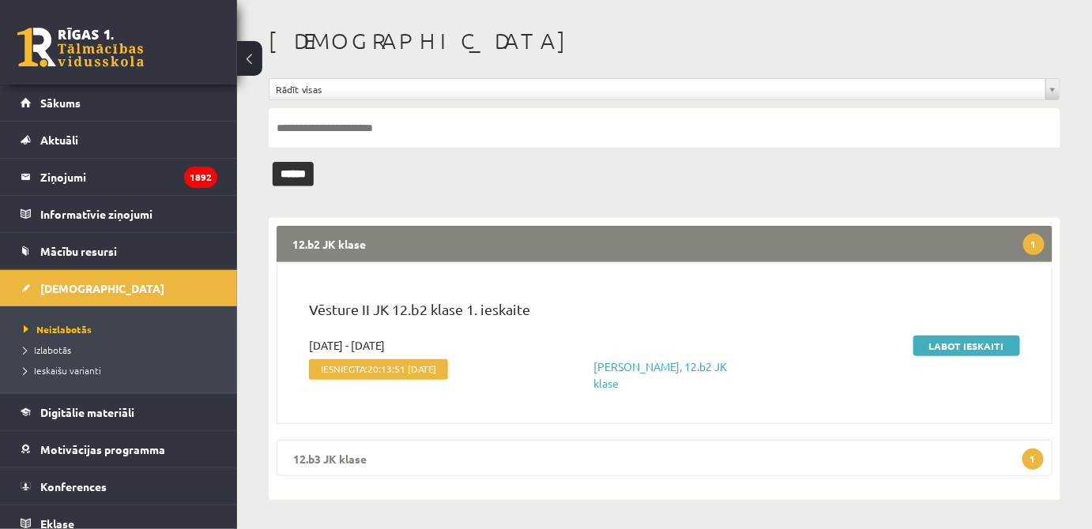
click at [715, 461] on legend "12.b3 JK klase 1" at bounding box center [664, 458] width 776 height 36
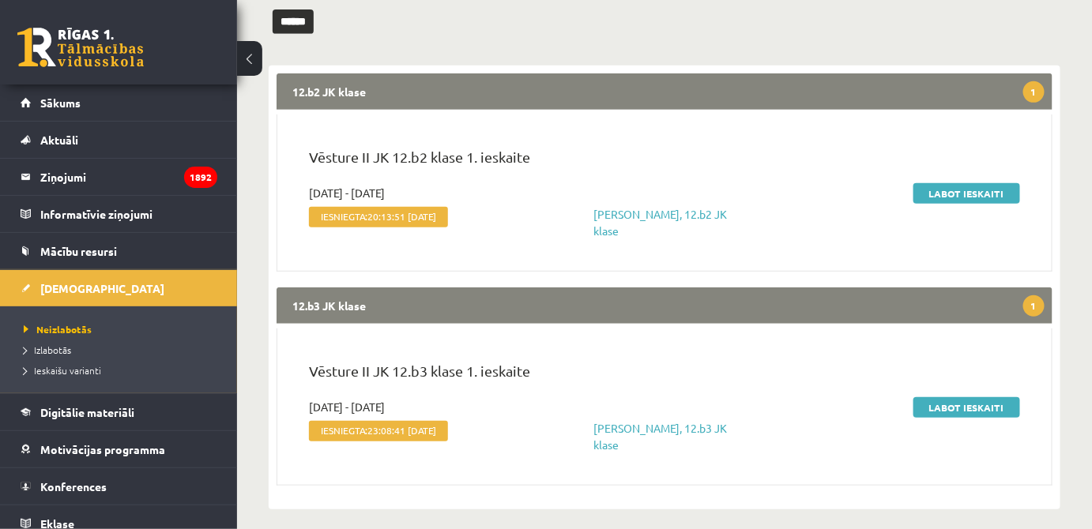
scroll to position [221, 0]
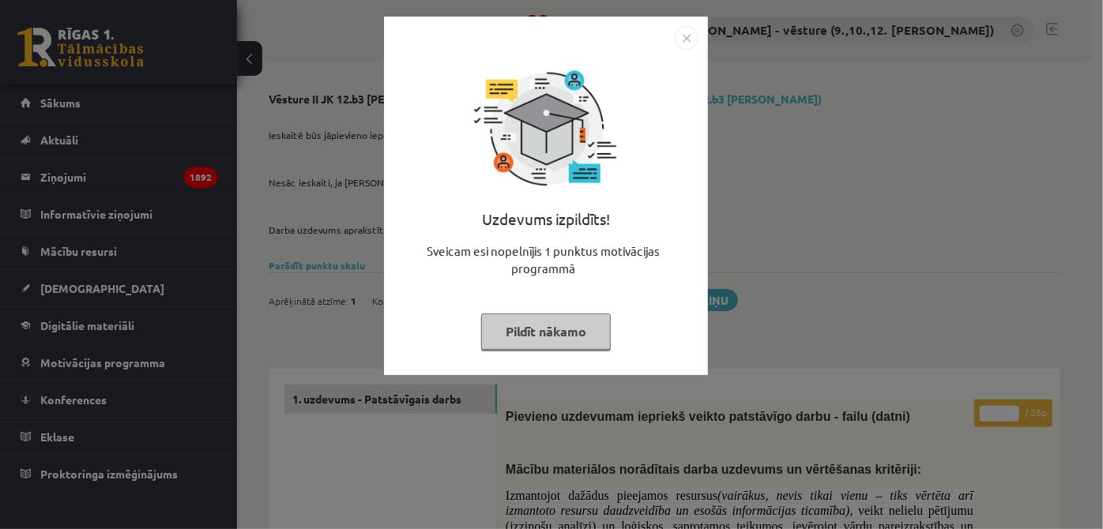
click at [686, 38] on img "Close" at bounding box center [687, 38] width 24 height 24
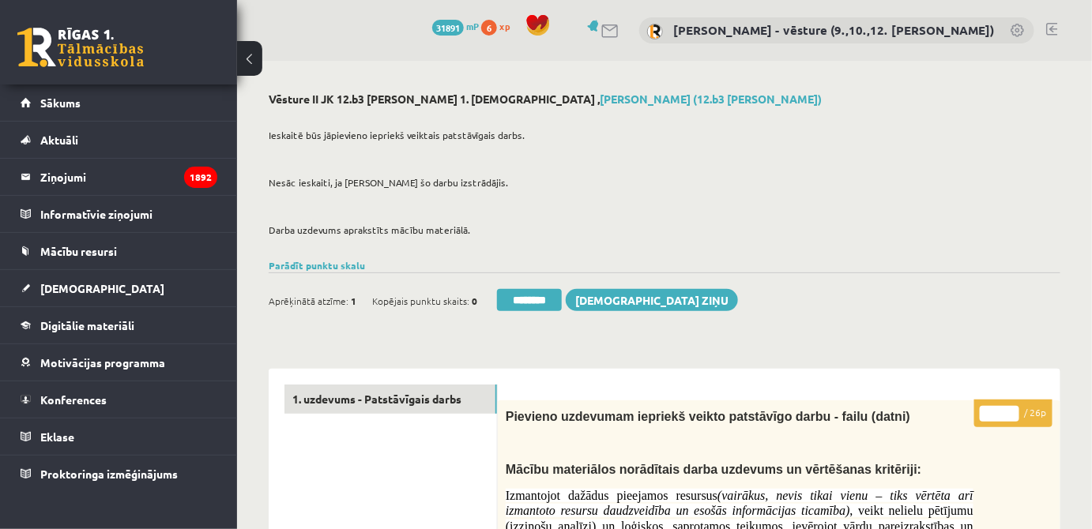
click at [250, 62] on button at bounding box center [249, 58] width 25 height 35
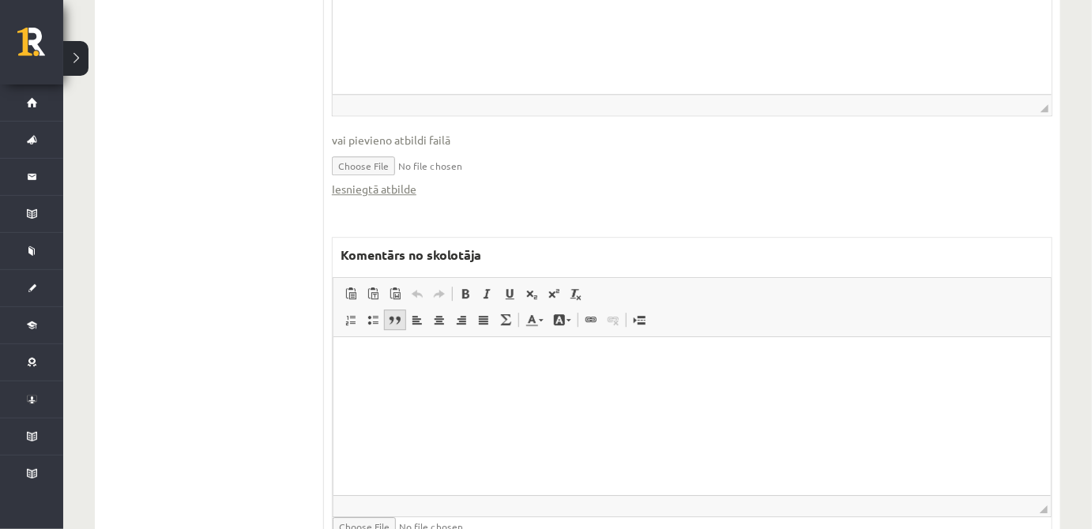
scroll to position [1393, 0]
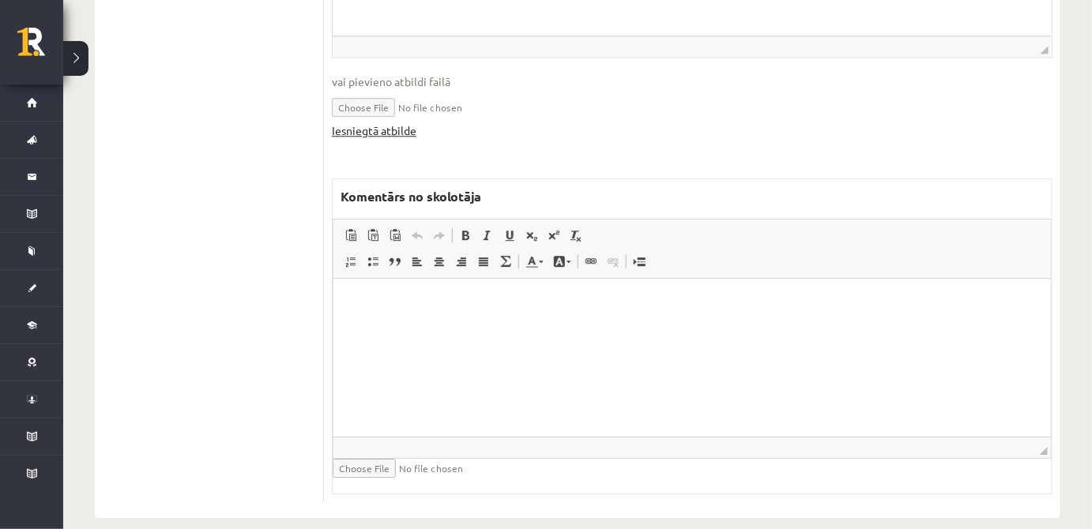
click at [399, 122] on link "Iesniegtā atbilde" at bounding box center [374, 130] width 85 height 17
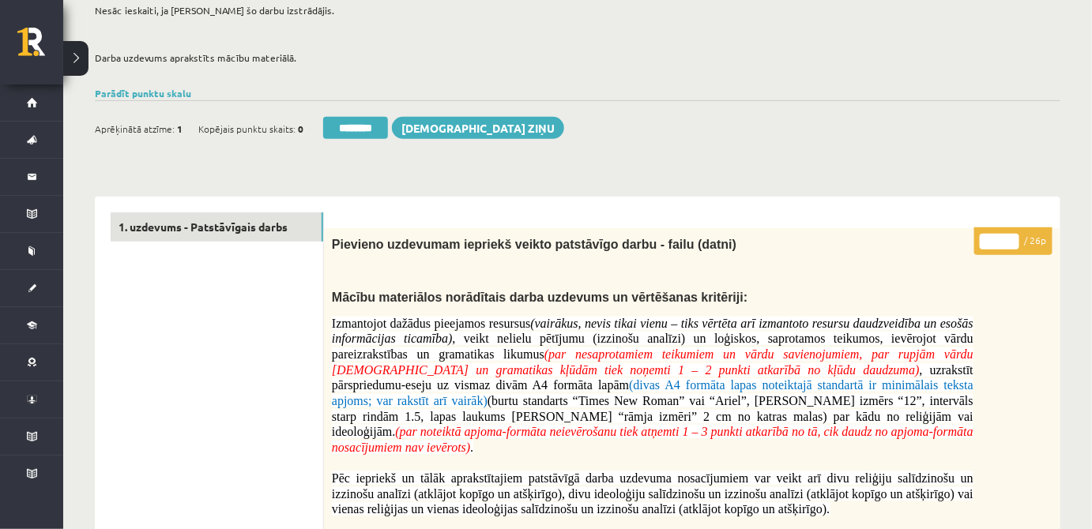
scroll to position [531, 0]
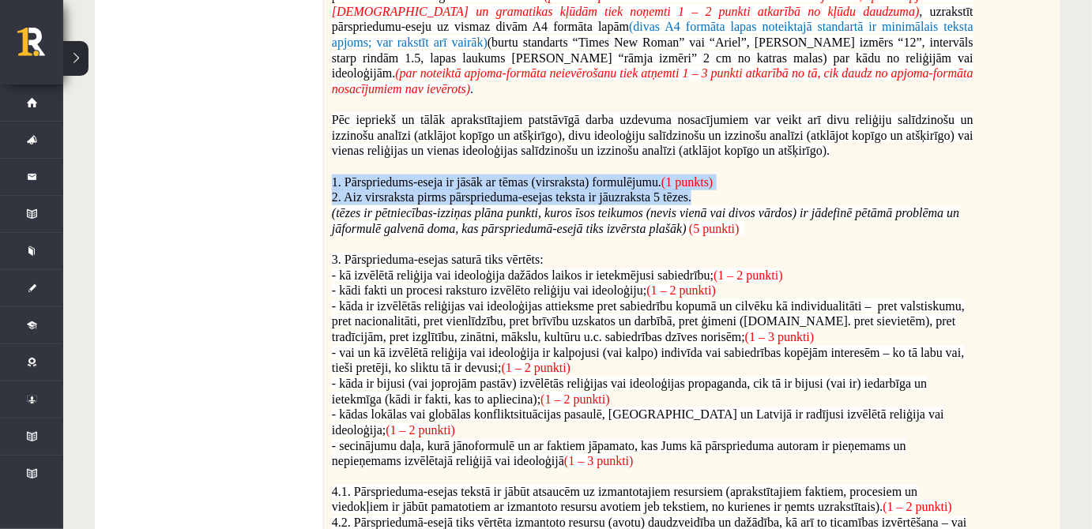
drag, startPoint x: 330, startPoint y: 164, endPoint x: 695, endPoint y: 175, distance: 365.1
click at [695, 175] on div "Pievieno uzdevumam iepriekš veikto patstāvīgo darbu - failu (datni) Mācību mate…" at bounding box center [692, 259] width 736 height 778
copy div "1. Pārspriedums-eseja ir [PERSON_NAME] ar tēmas (virsraksta) formulējumu. (1 pu…"
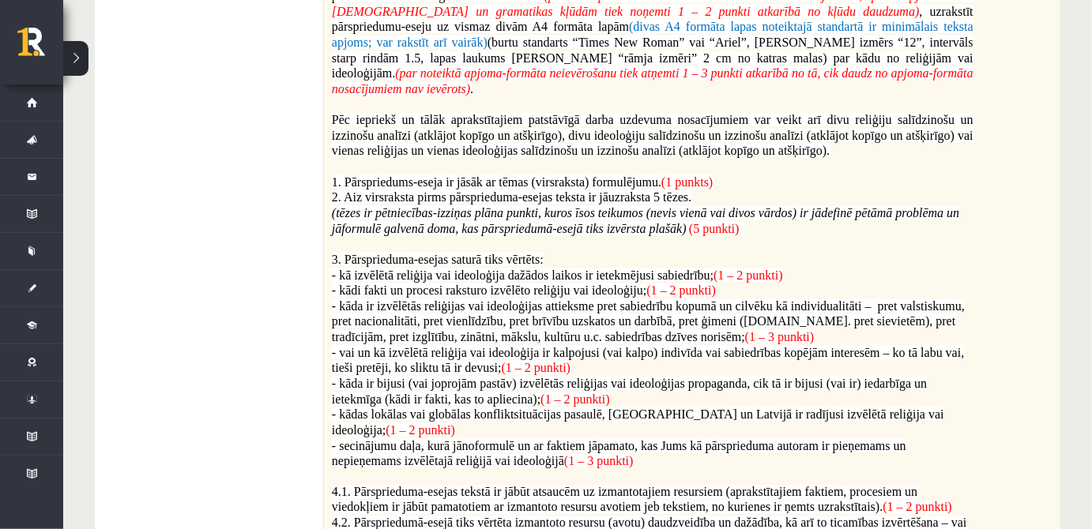
drag, startPoint x: 210, startPoint y: 299, endPoint x: 284, endPoint y: 265, distance: 81.6
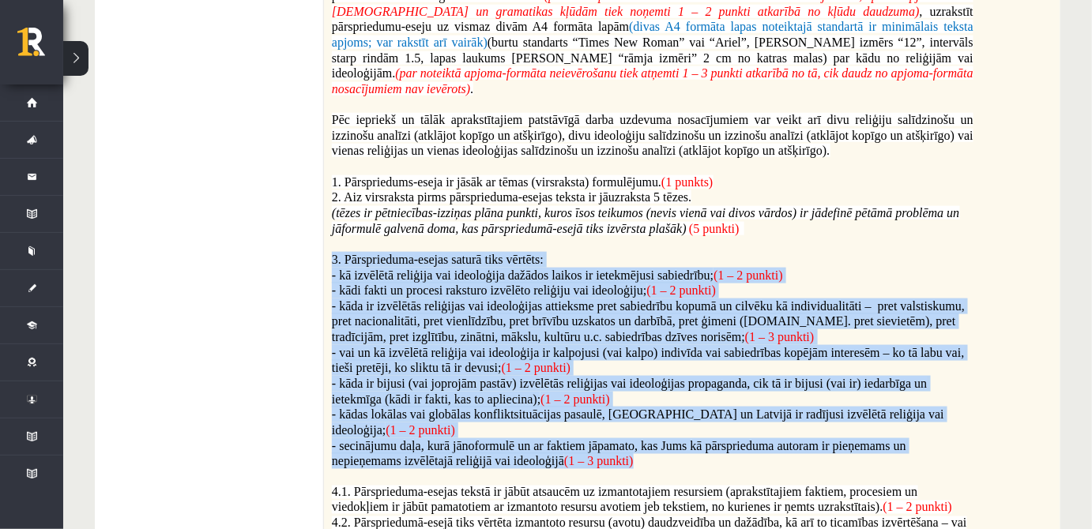
drag, startPoint x: 333, startPoint y: 243, endPoint x: 643, endPoint y: 441, distance: 367.9
click at [643, 441] on div "Pievieno uzdevumam iepriekš veikto patstāvīgo darbu - failu (datni) Mācību mate…" at bounding box center [692, 259] width 736 height 778
copy div "6. Loremipsumdo-sitame consec adip elitsed: - do eiusmodt incididu utl etdolore…"
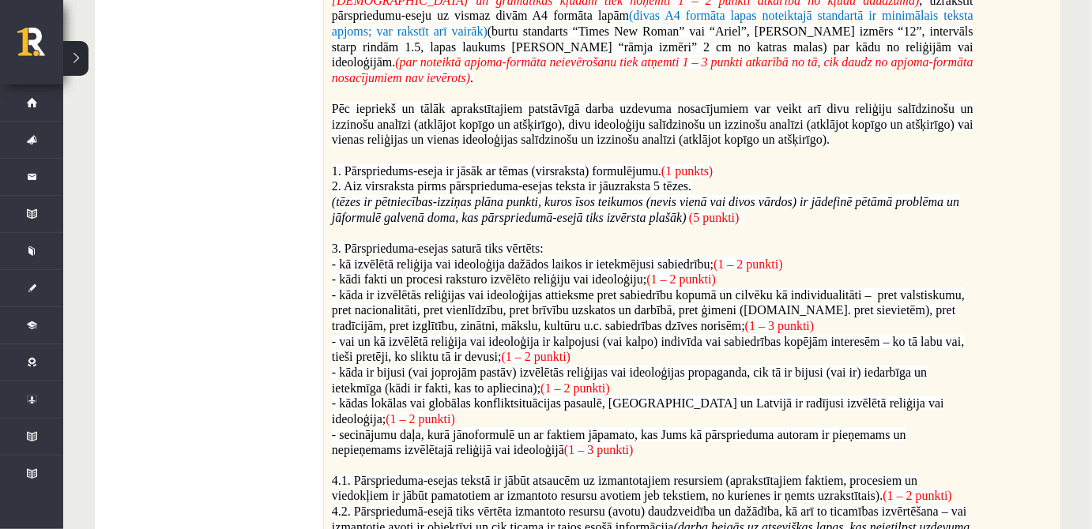
scroll to position [746, 0]
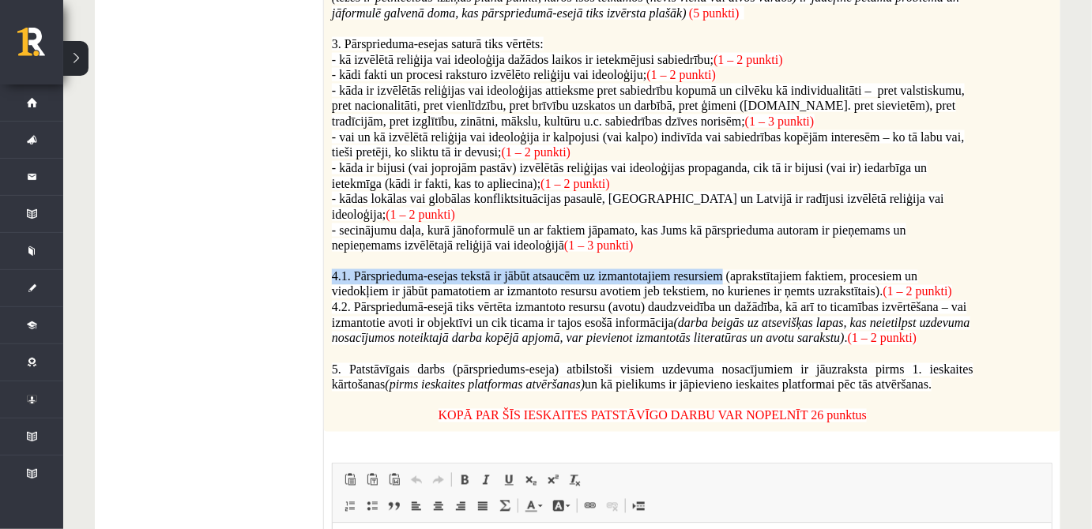
drag, startPoint x: 331, startPoint y: 259, endPoint x: 724, endPoint y: 255, distance: 392.6
click at [724, 270] on span "4.1. Pārsprieduma-esejas tekstā ir jābūt atsaucēm uz izmantotajiem resursiem (a…" at bounding box center [625, 284] width 586 height 29
copy span "4.1. Pārsprieduma-esejas tekstā ir jābūt atsaucēm uz izmantotajiem resursiem"
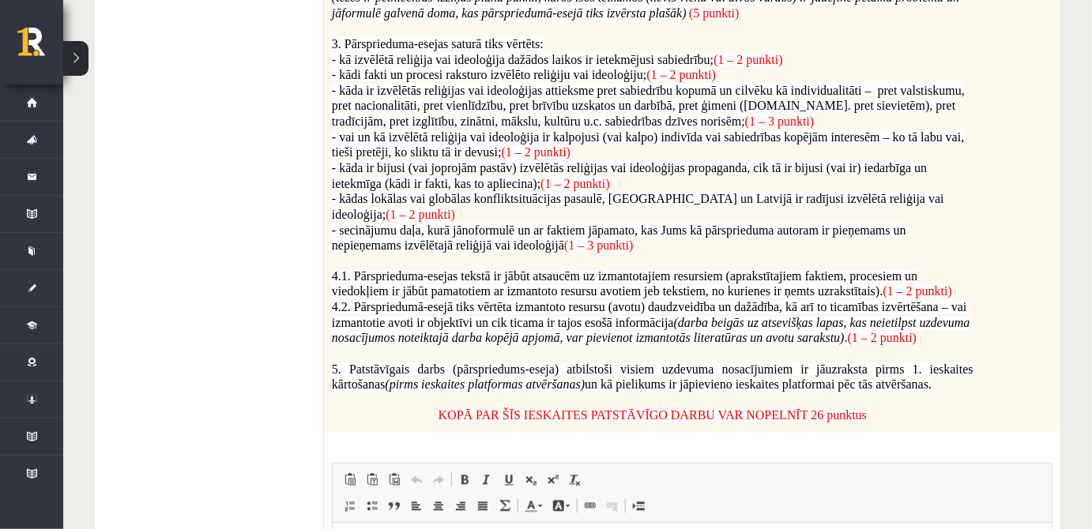
click at [288, 423] on ul "1. uzdevums - Patstāvīgais darbs" at bounding box center [217, 393] width 213 height 1510
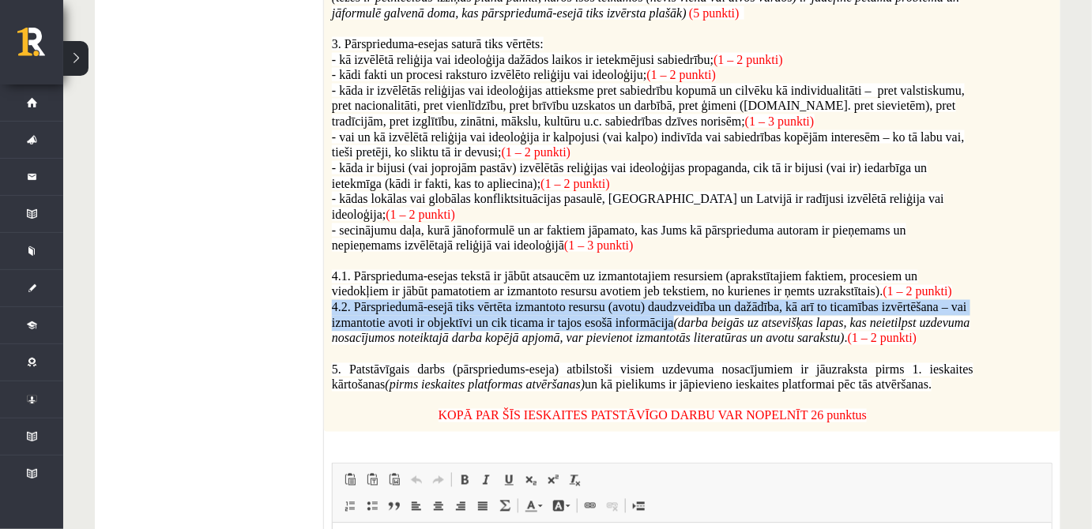
drag, startPoint x: 329, startPoint y: 295, endPoint x: 671, endPoint y: 310, distance: 342.4
click at [671, 310] on div "Pievieno uzdevumam iepriekš veikto patstāvīgo darbu - failu (datni) Mācību mate…" at bounding box center [692, 43] width 736 height 778
copy span "4.2. Pārspriedumā-esejā tiks vērtēta izmantoto resursu (avotu) daudzveidība un …"
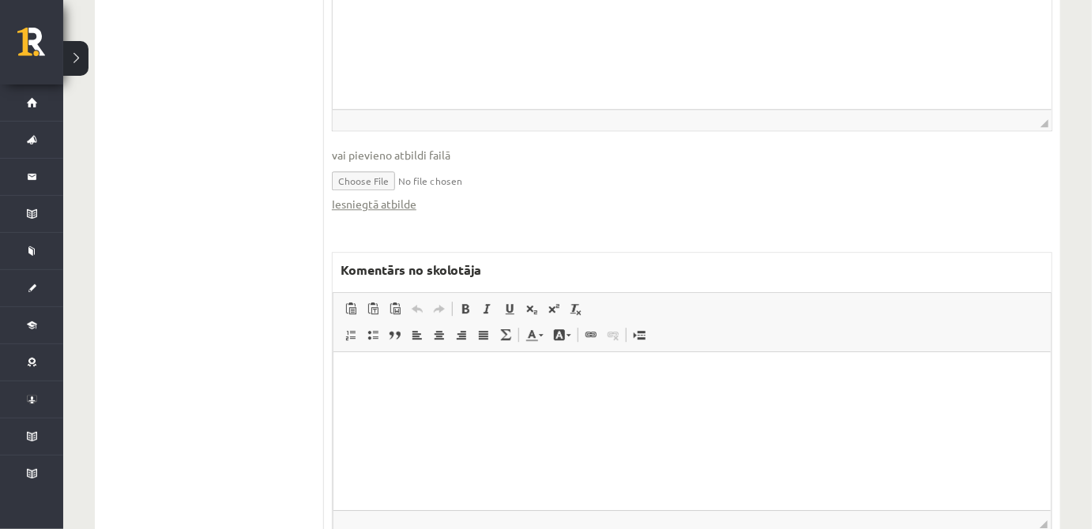
scroll to position [1321, 0]
click at [386, 398] on html at bounding box center [691, 374] width 717 height 48
click at [366, 398] on html at bounding box center [691, 374] width 717 height 48
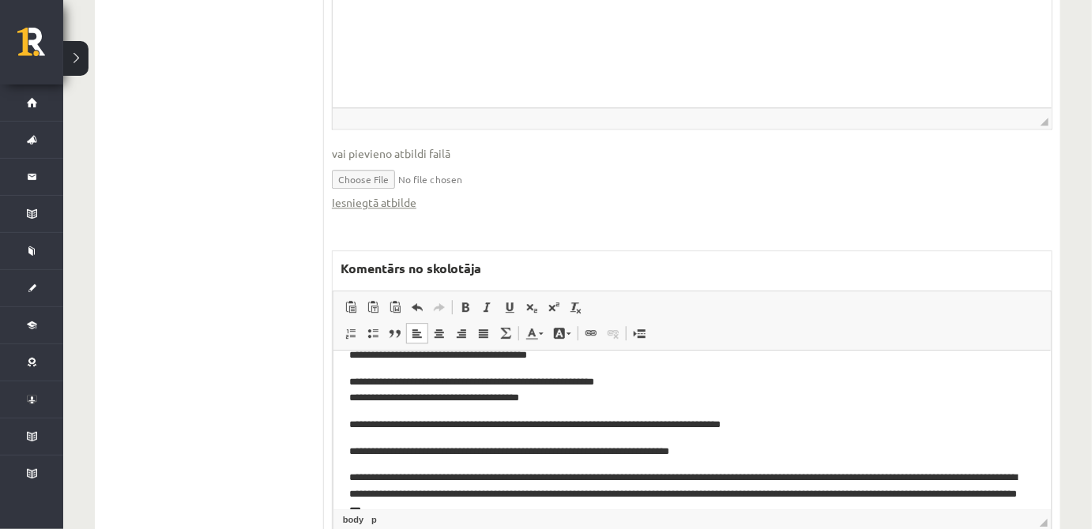
scroll to position [0, 0]
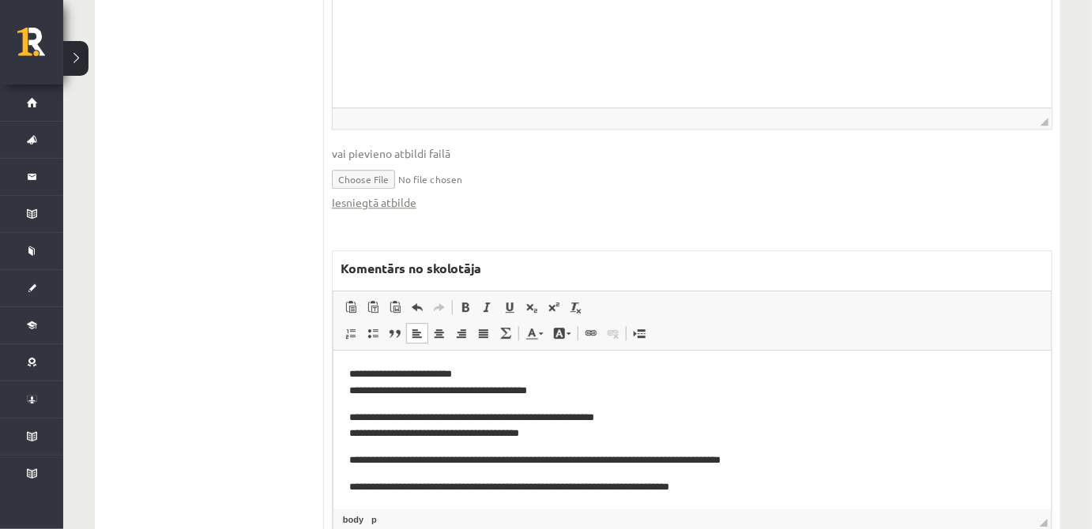
click at [662, 384] on p "**********" at bounding box center [686, 382] width 676 height 33
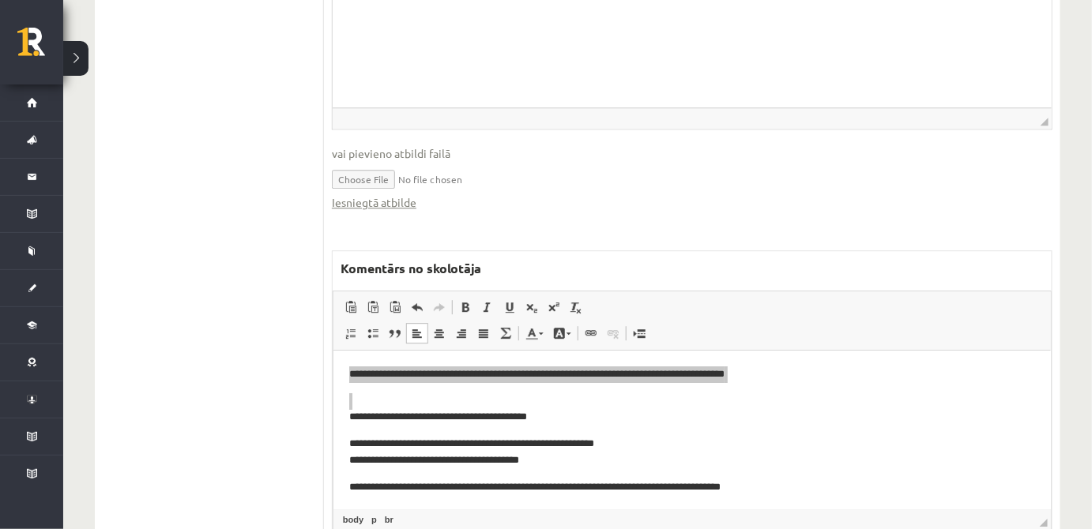
drag, startPoint x: 348, startPoint y: 372, endPoint x: 336, endPoint y: 378, distance: 14.1
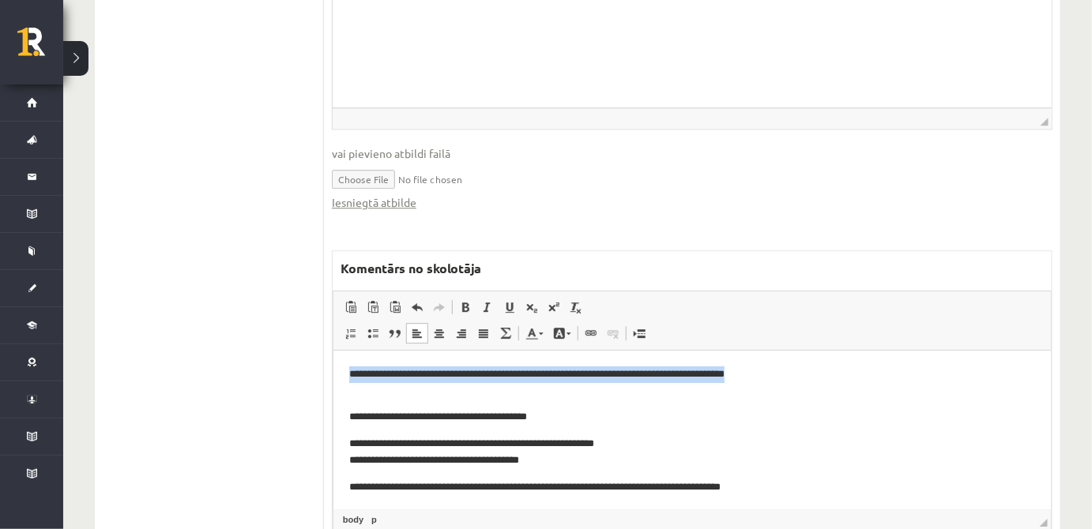
copy p "**********"
